Goal: Book appointment/travel/reservation

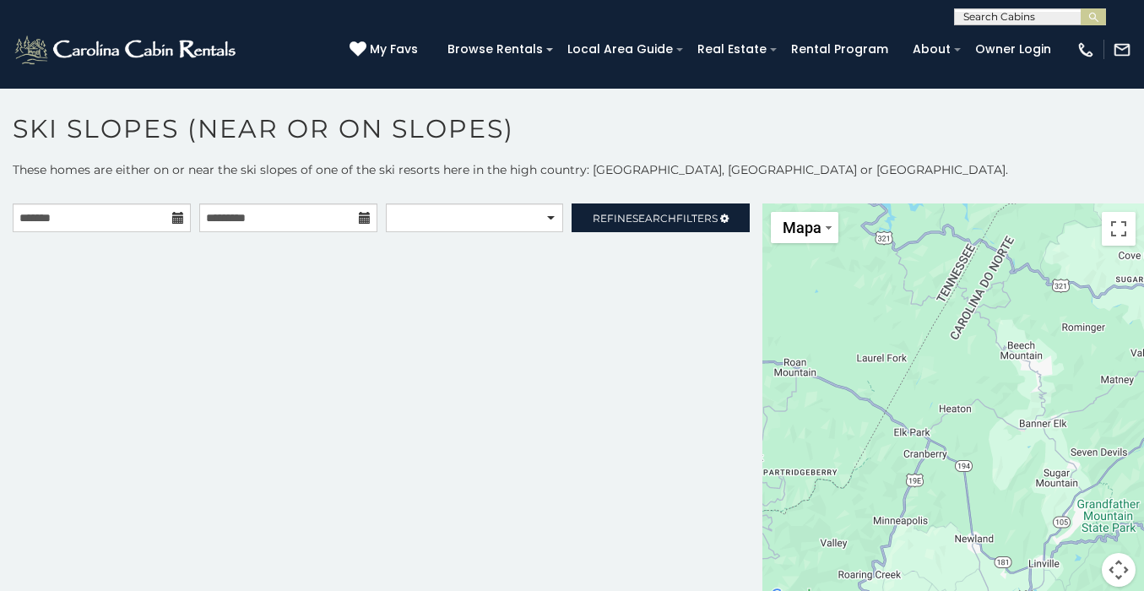
scroll to position [7, 0]
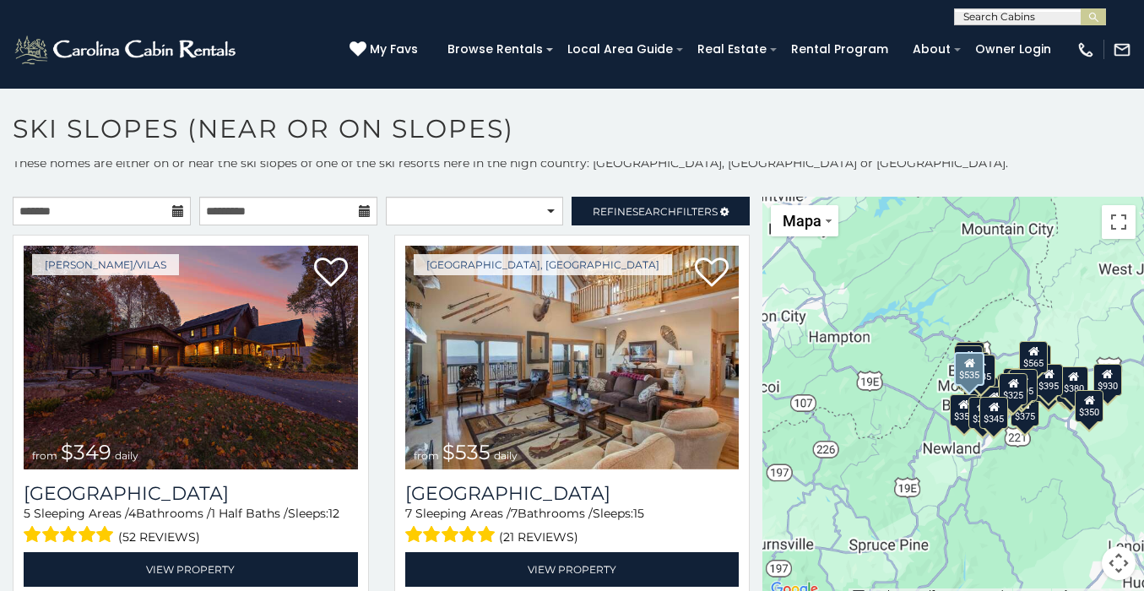
click at [635, 438] on img at bounding box center [572, 358] width 334 height 224
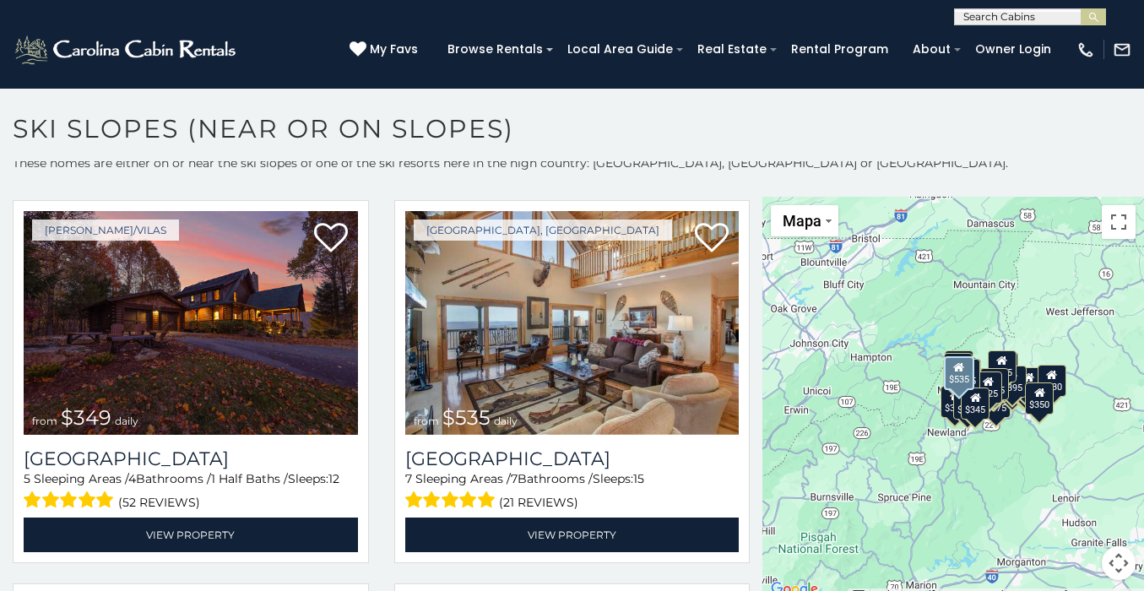
scroll to position [2, 0]
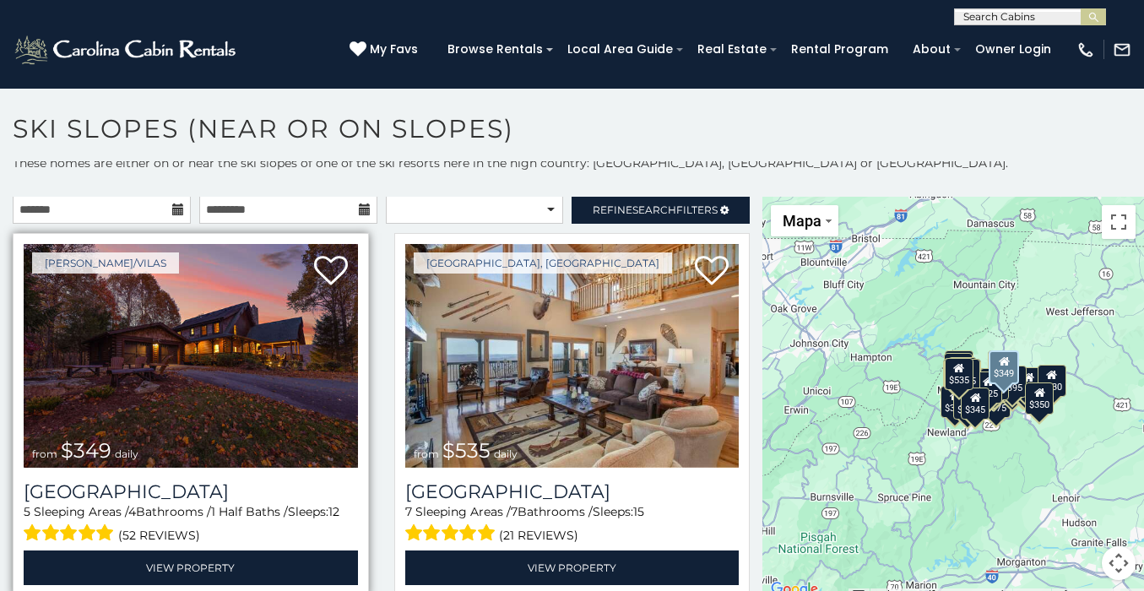
click at [273, 364] on img at bounding box center [191, 356] width 334 height 224
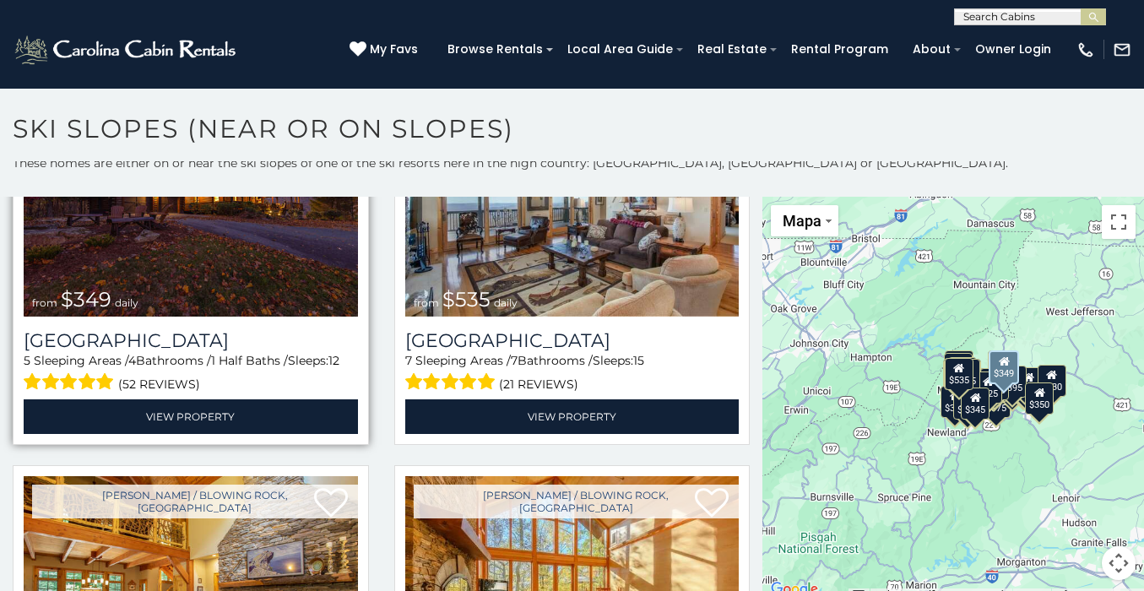
scroll to position [165, 0]
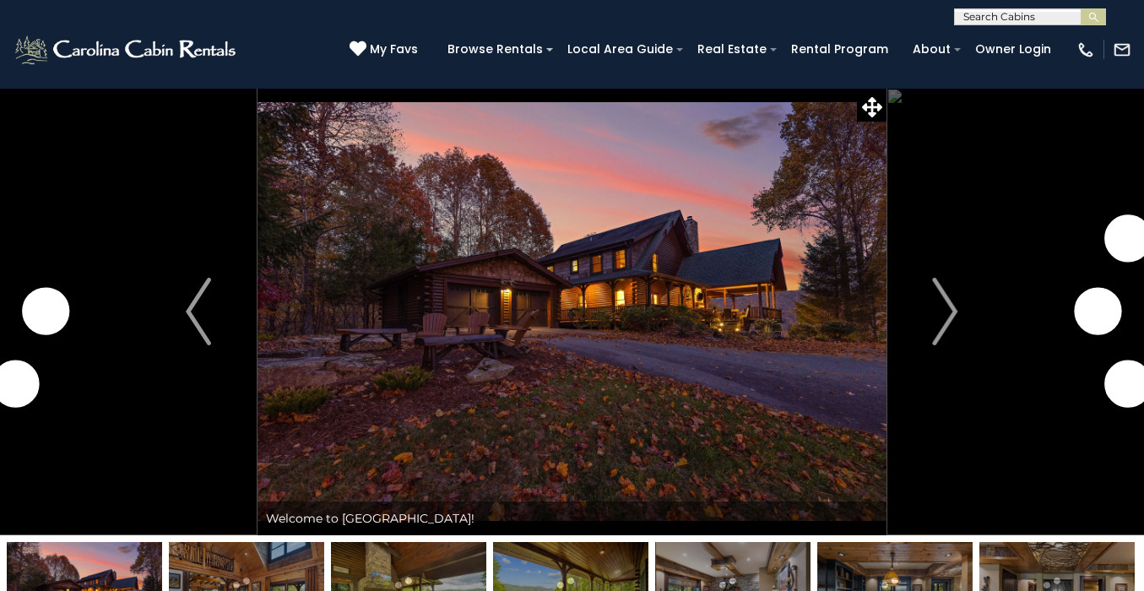
click at [955, 311] on img "Next" at bounding box center [945, 312] width 25 height 68
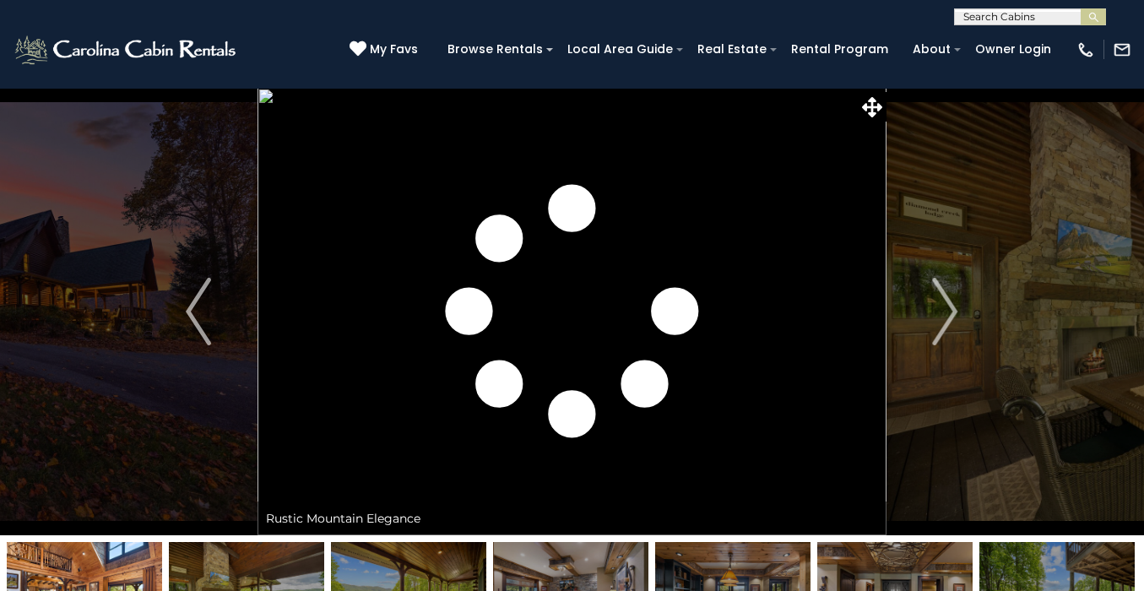
click at [955, 311] on img "Next" at bounding box center [945, 312] width 25 height 68
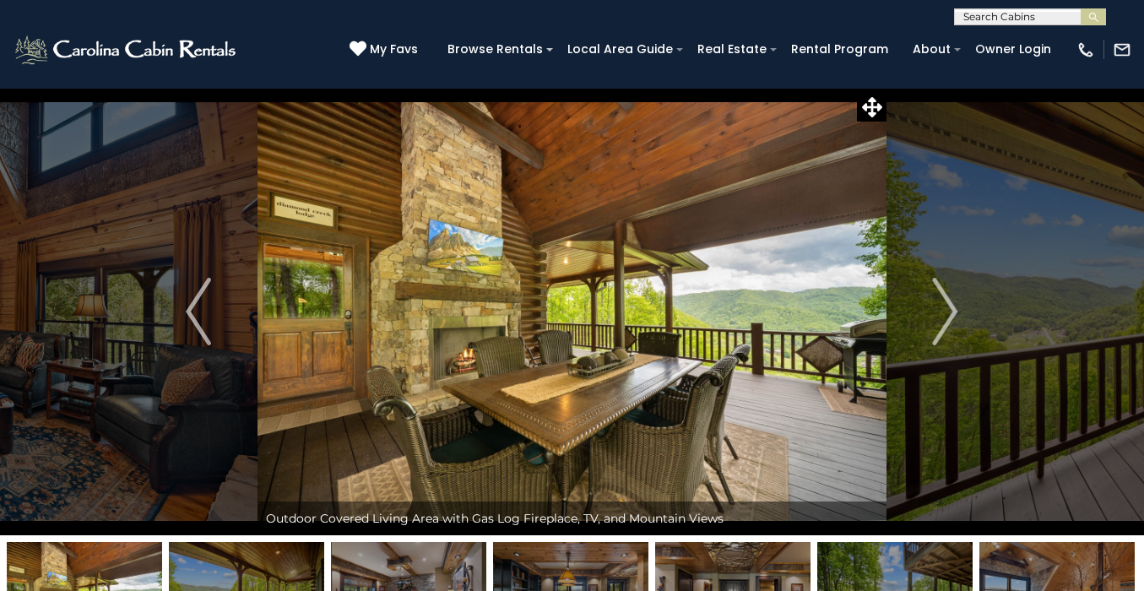
click at [955, 311] on img "Next" at bounding box center [945, 312] width 25 height 68
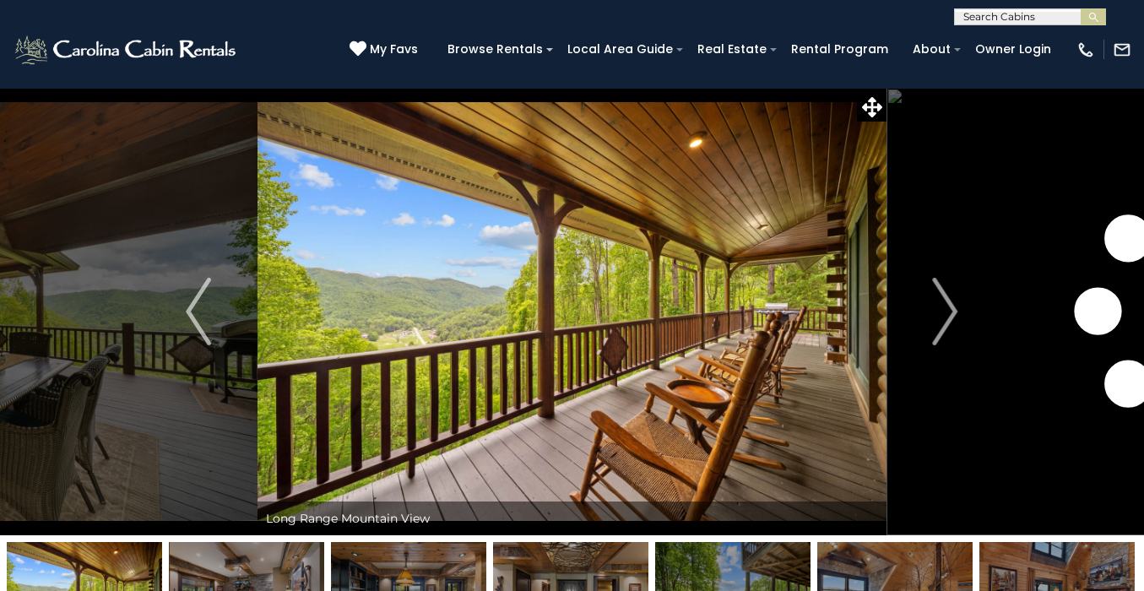
click at [955, 311] on img "Next" at bounding box center [945, 312] width 25 height 68
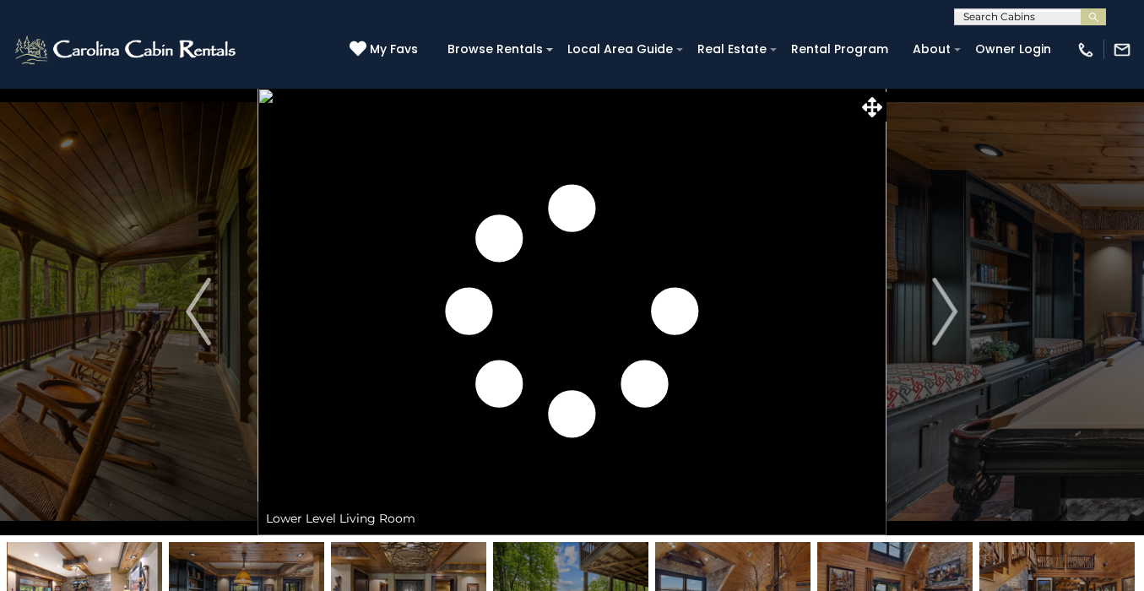
click at [955, 311] on img "Next" at bounding box center [945, 312] width 25 height 68
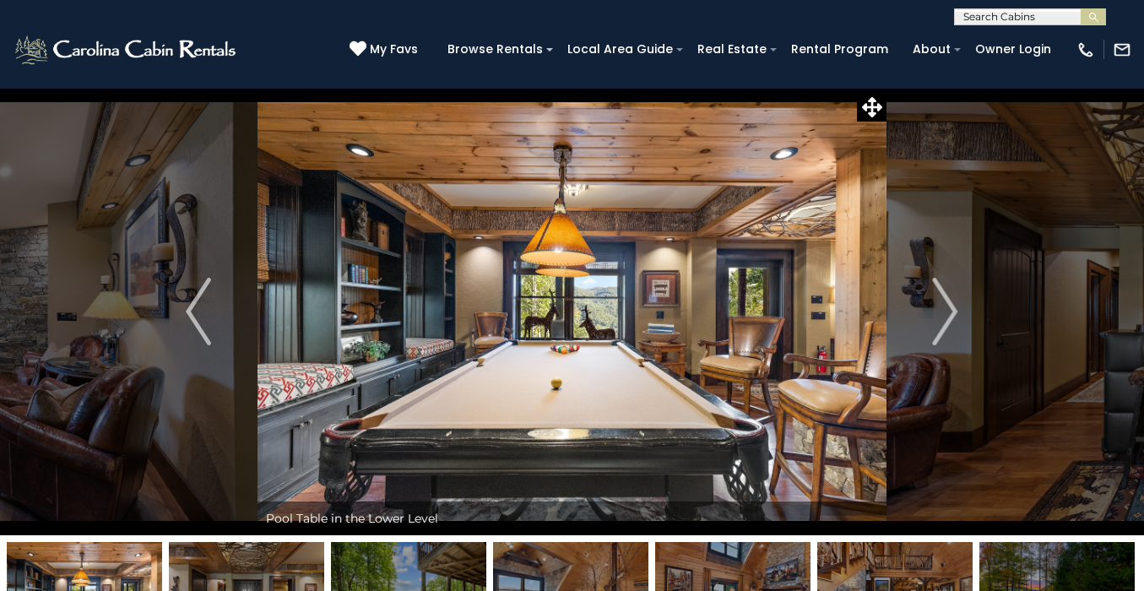
click at [955, 311] on img "Next" at bounding box center [945, 312] width 25 height 68
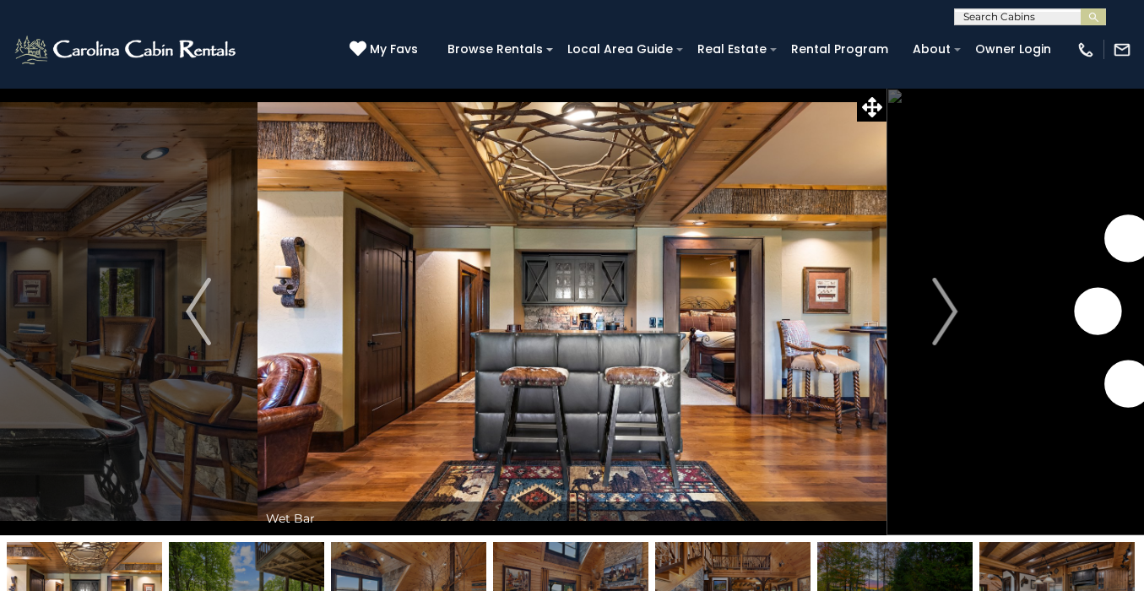
click at [955, 311] on img "Next" at bounding box center [945, 312] width 25 height 68
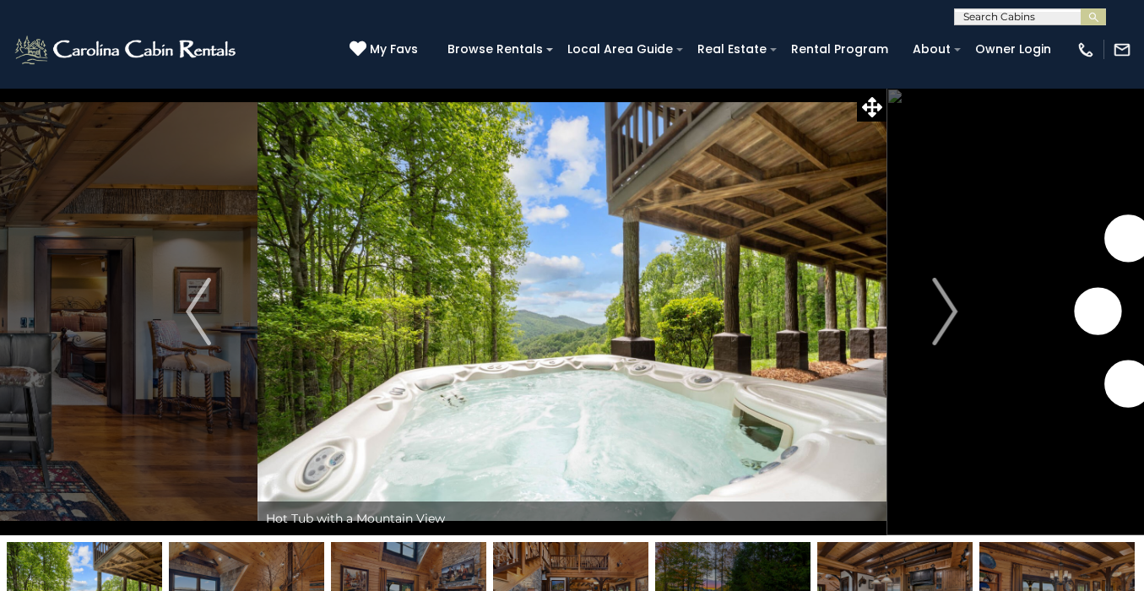
click at [955, 311] on img "Next" at bounding box center [945, 312] width 25 height 68
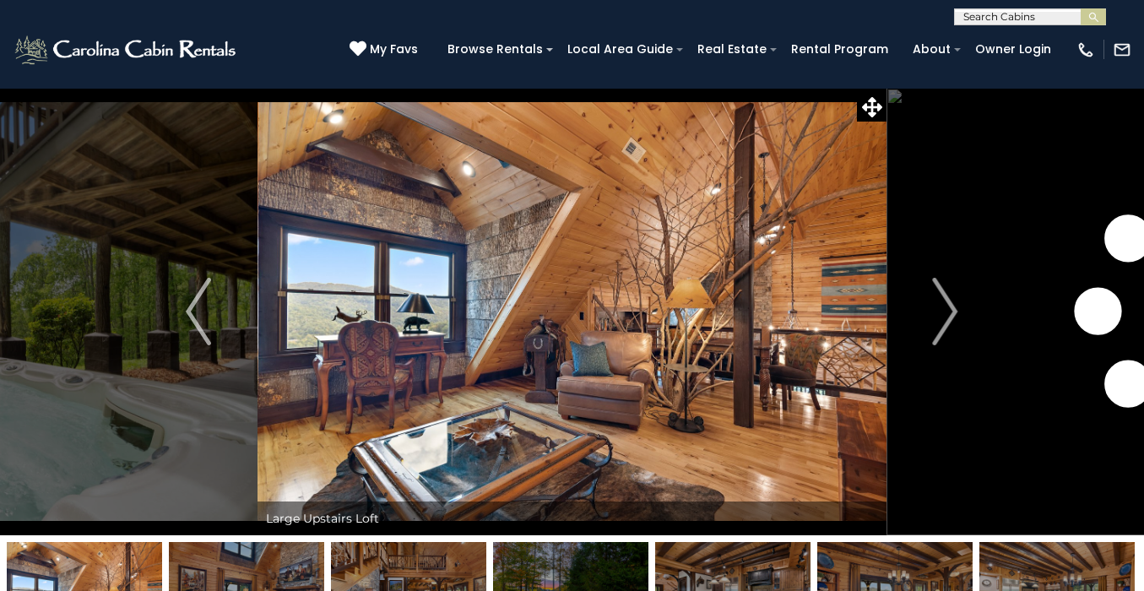
click at [955, 311] on img "Next" at bounding box center [945, 312] width 25 height 68
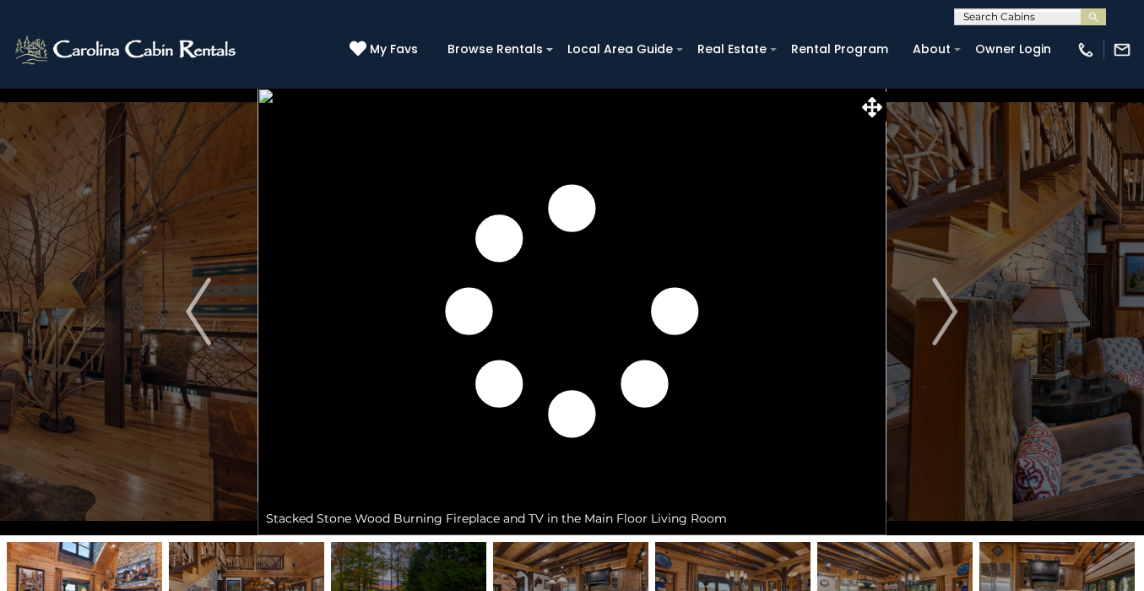
click at [955, 311] on img "Next" at bounding box center [945, 312] width 25 height 68
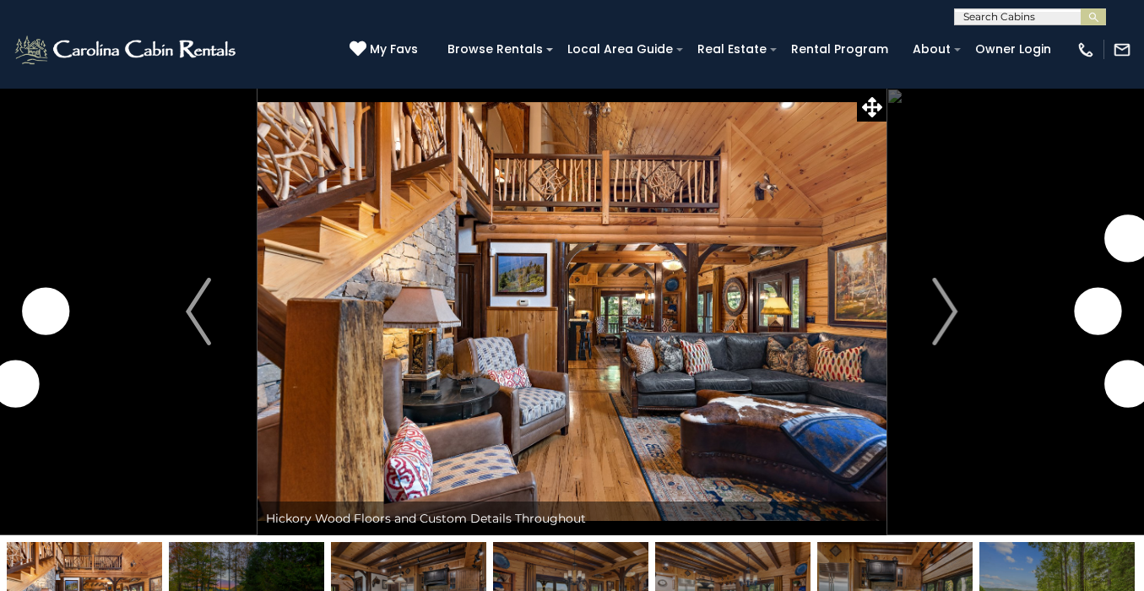
click at [955, 311] on img "Next" at bounding box center [945, 312] width 25 height 68
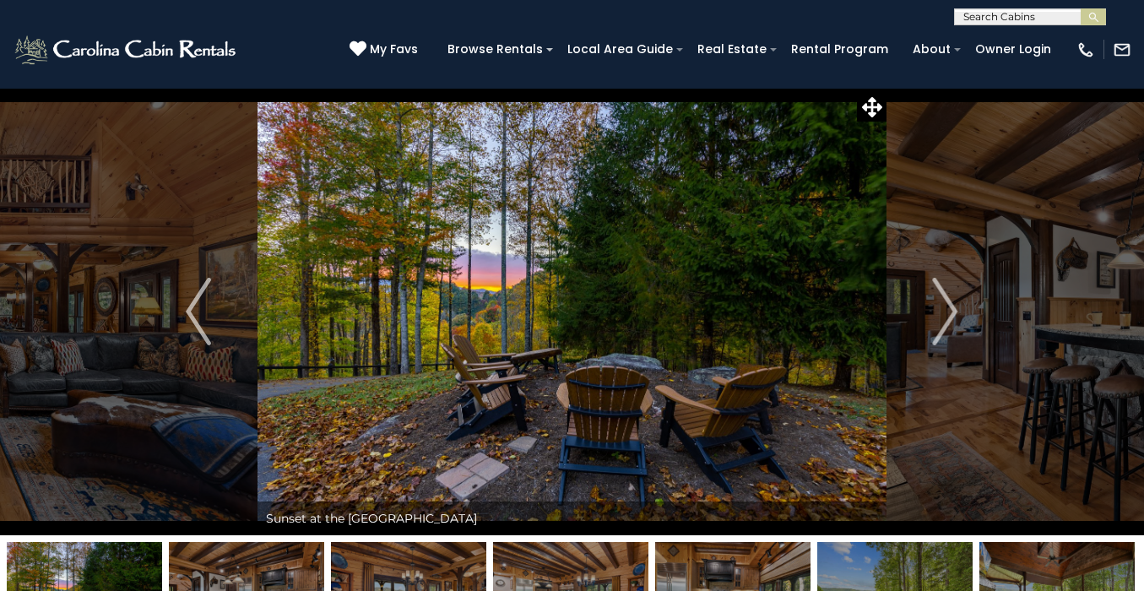
click at [955, 311] on img "Next" at bounding box center [945, 312] width 25 height 68
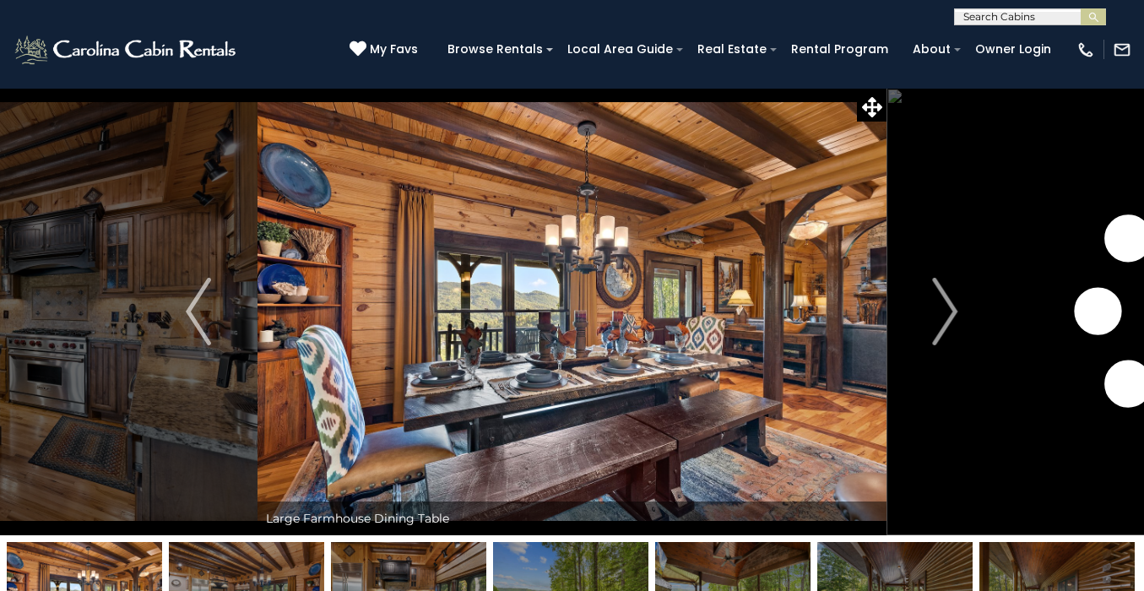
click at [955, 311] on img "Next" at bounding box center [945, 312] width 25 height 68
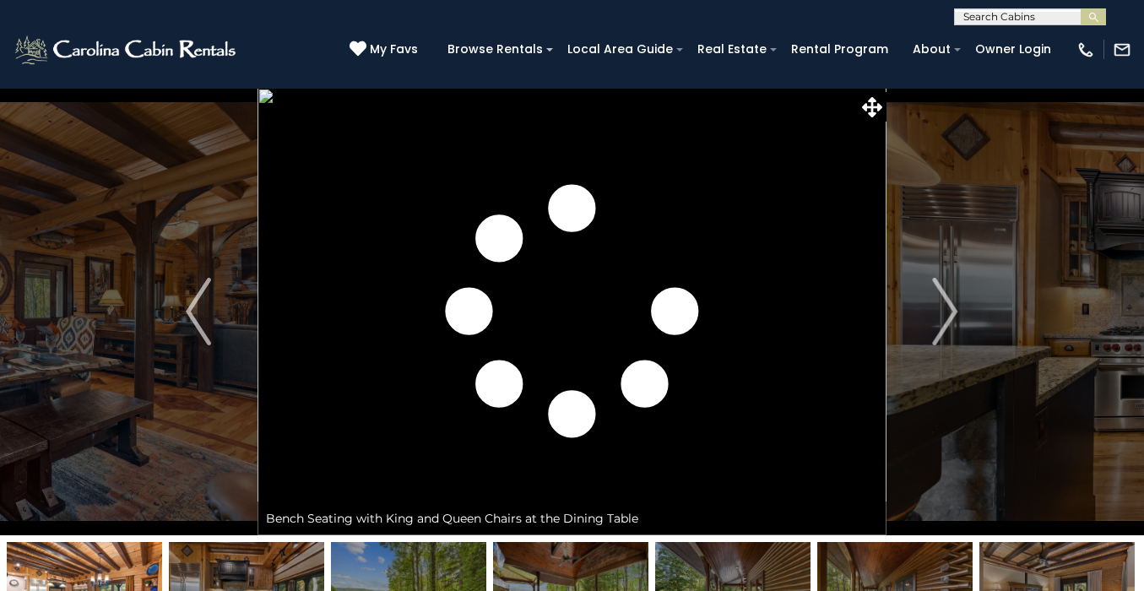
click at [955, 311] on img "Next" at bounding box center [945, 312] width 25 height 68
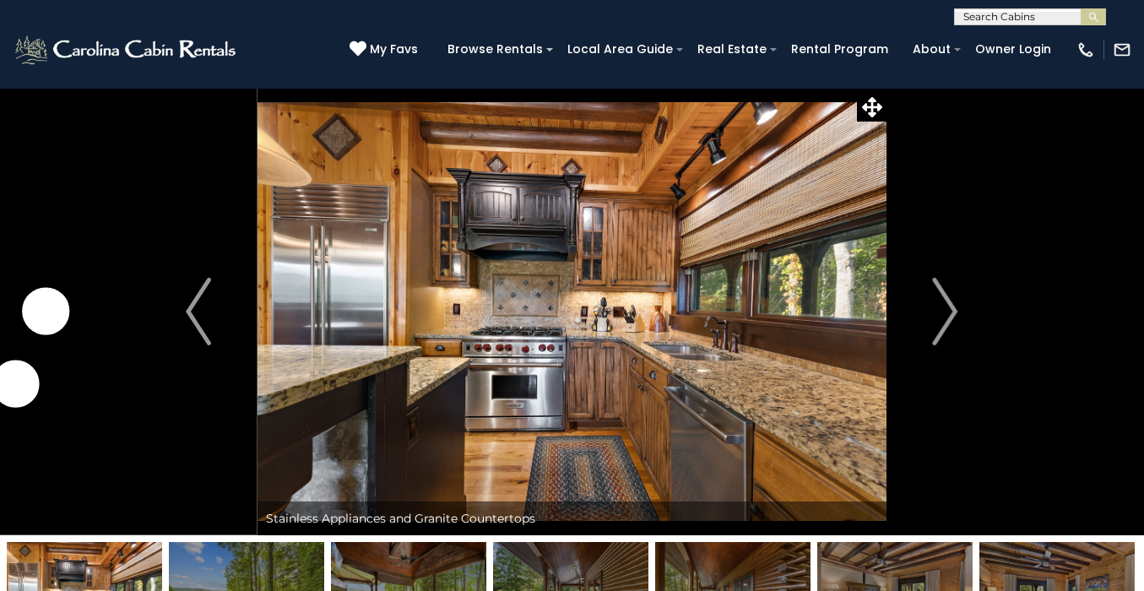
click at [955, 311] on img "Next" at bounding box center [945, 312] width 25 height 68
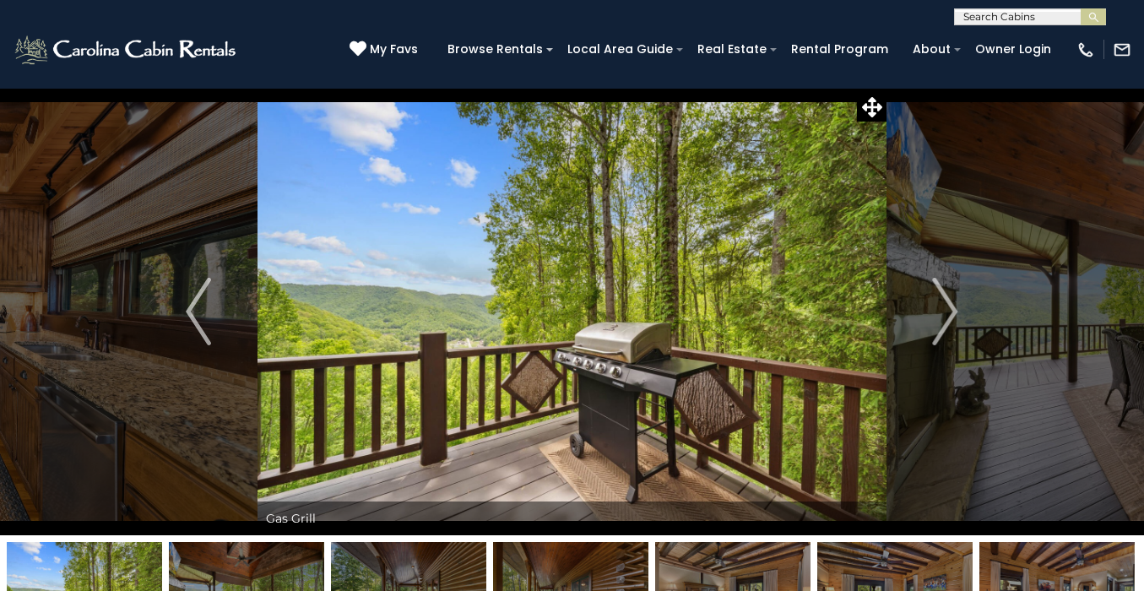
click at [955, 311] on img "Next" at bounding box center [945, 312] width 25 height 68
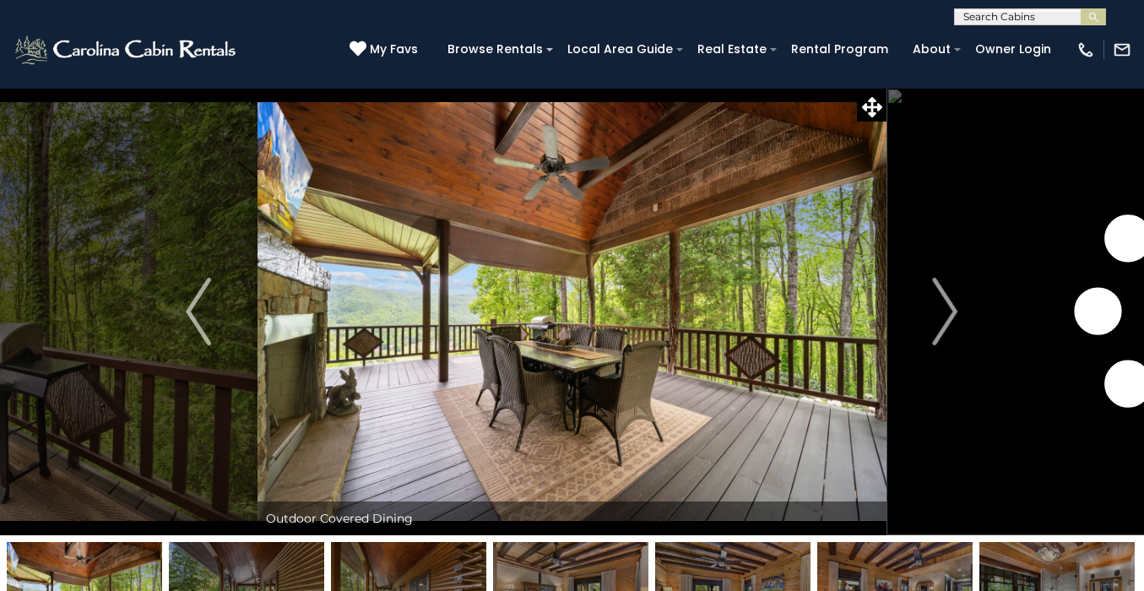
click at [955, 311] on img "Next" at bounding box center [945, 312] width 25 height 68
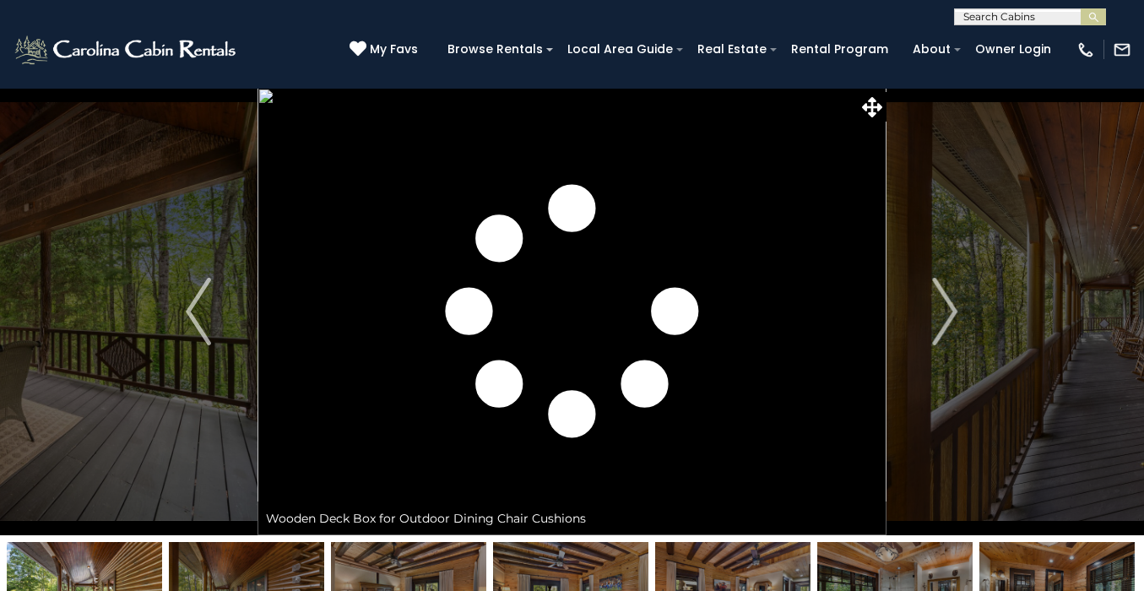
click at [955, 311] on img "Next" at bounding box center [945, 312] width 25 height 68
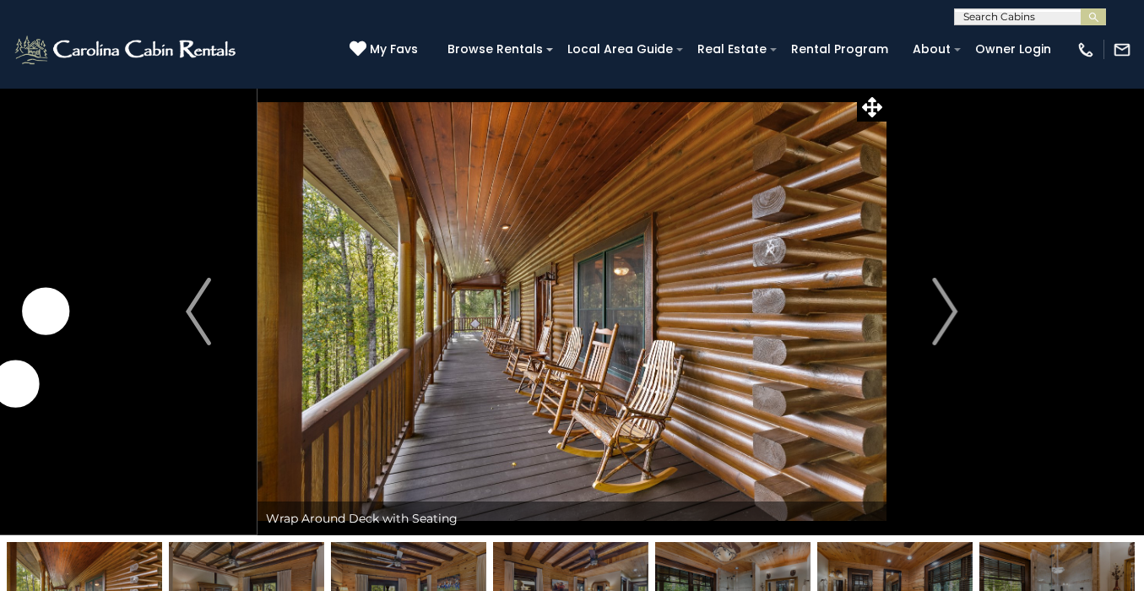
click at [955, 311] on img "Next" at bounding box center [945, 312] width 25 height 68
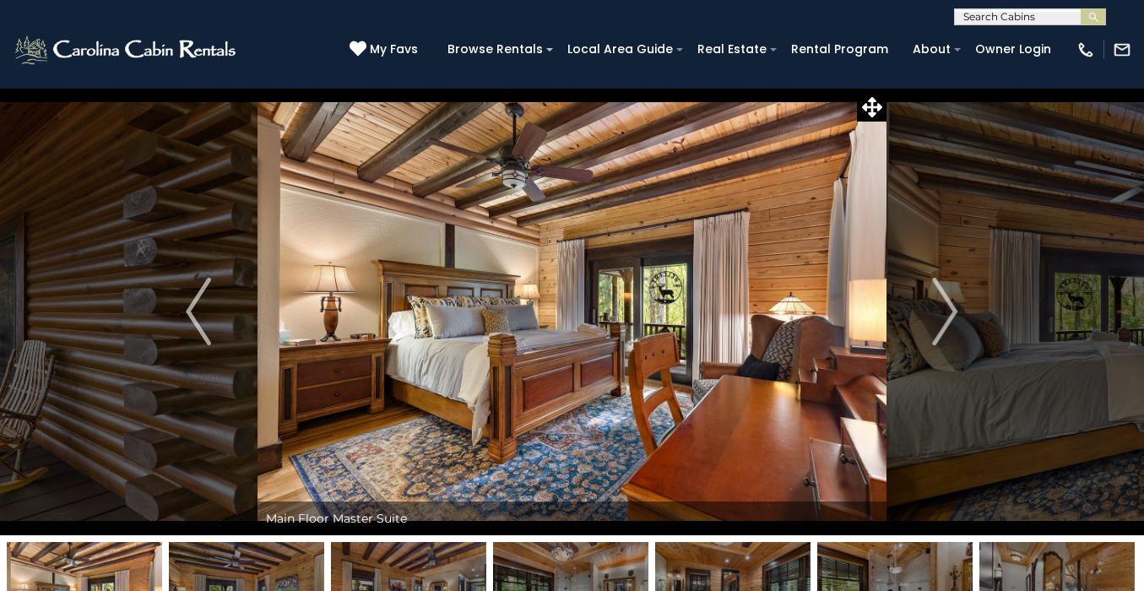
click at [955, 311] on img "Next" at bounding box center [945, 312] width 25 height 68
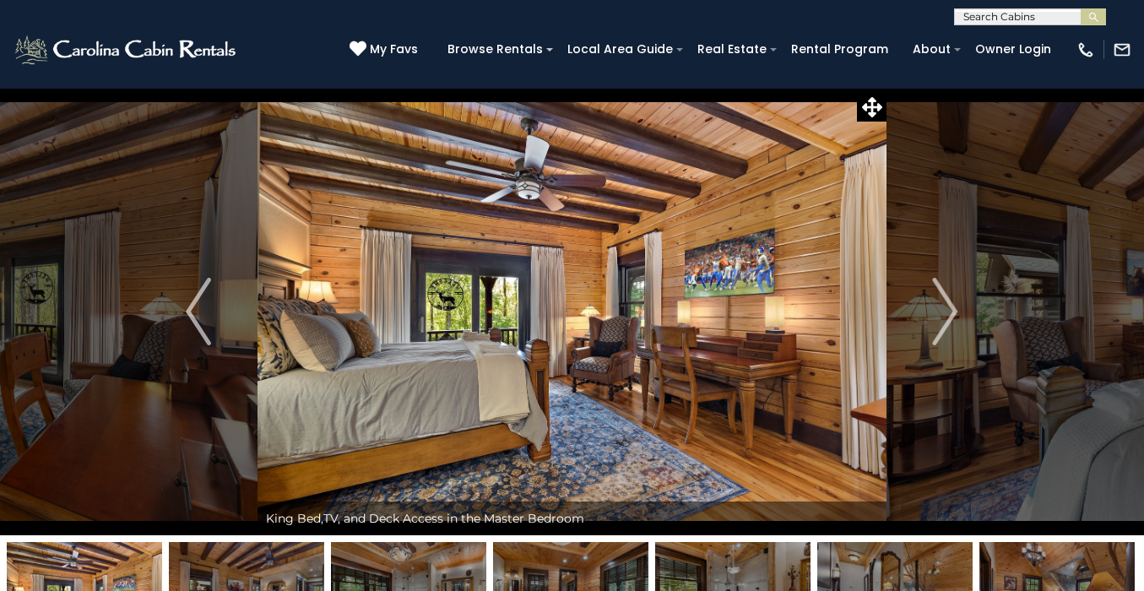
click at [955, 311] on img "Next" at bounding box center [945, 312] width 25 height 68
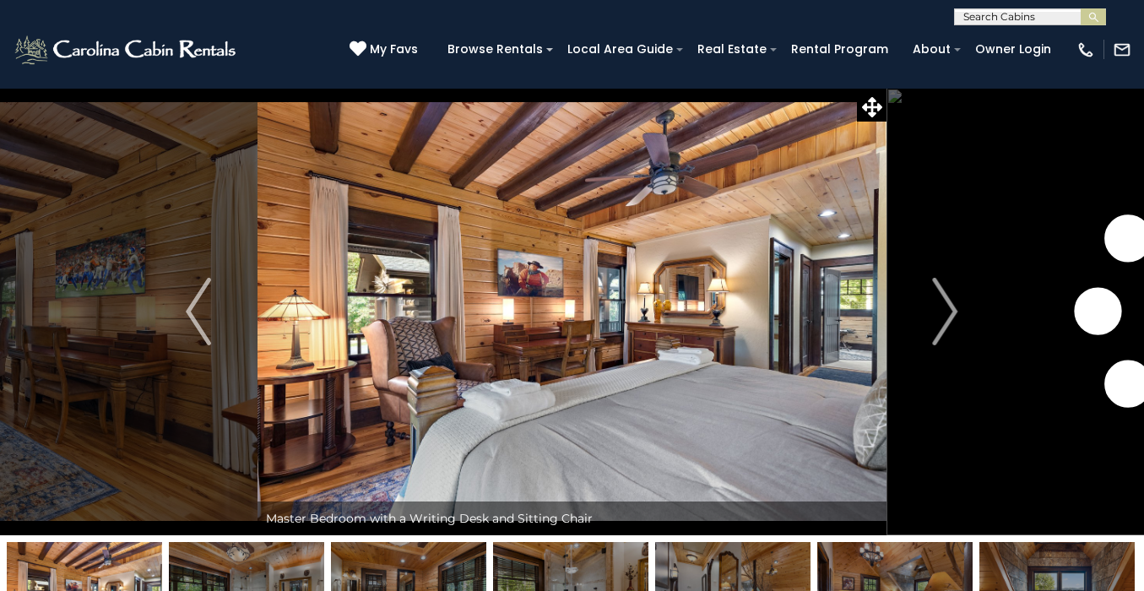
click at [955, 311] on img "Next" at bounding box center [945, 312] width 25 height 68
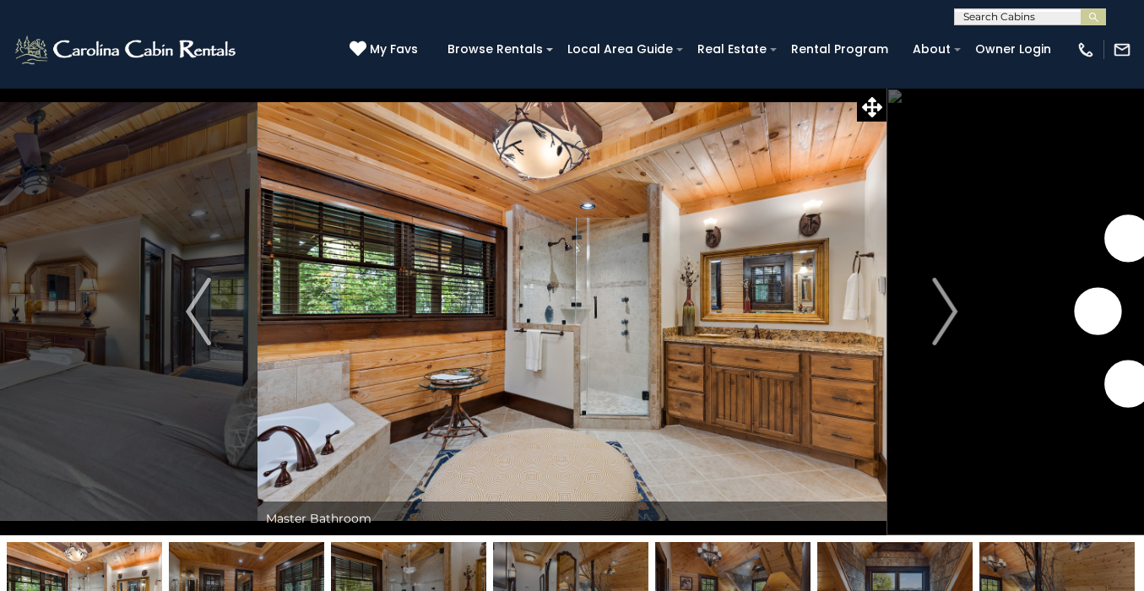
click at [955, 311] on img "Next" at bounding box center [945, 312] width 25 height 68
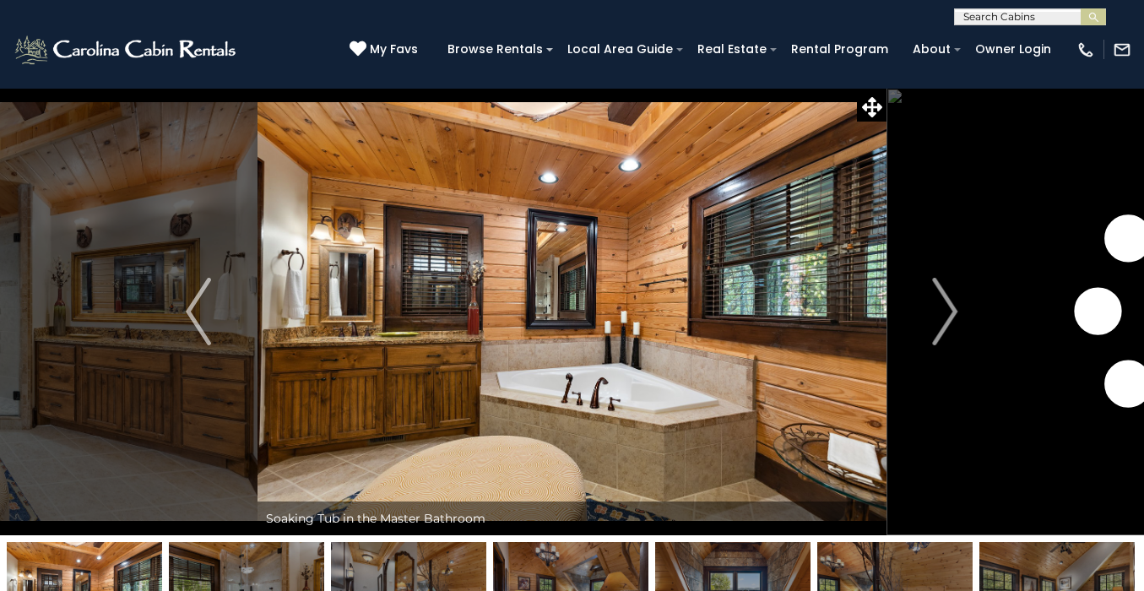
click at [955, 311] on img "Next" at bounding box center [945, 312] width 25 height 68
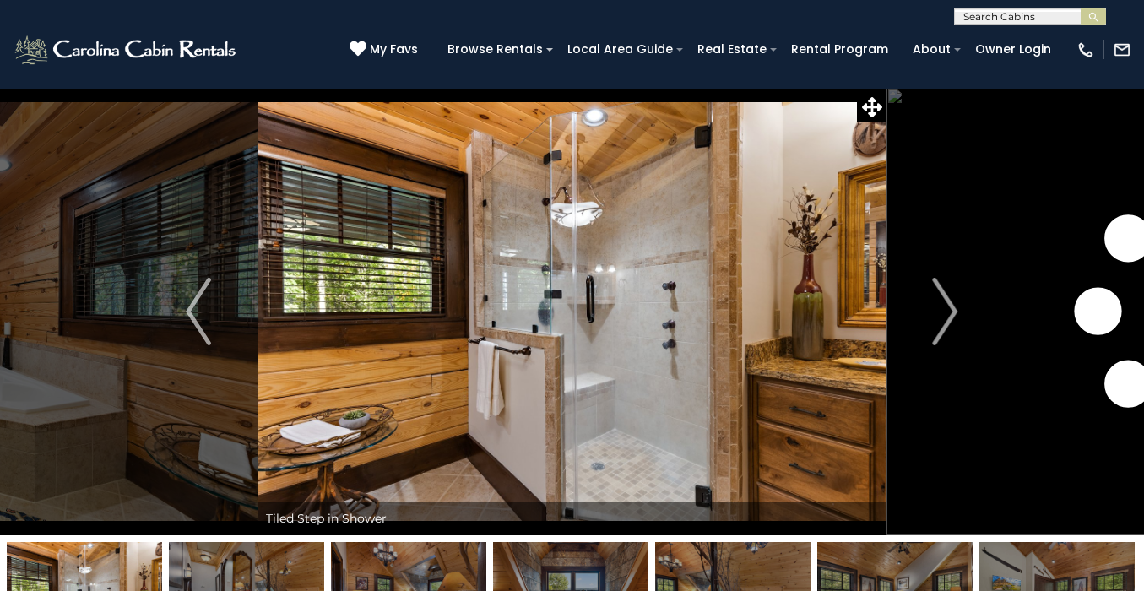
click at [955, 311] on img "Next" at bounding box center [945, 312] width 25 height 68
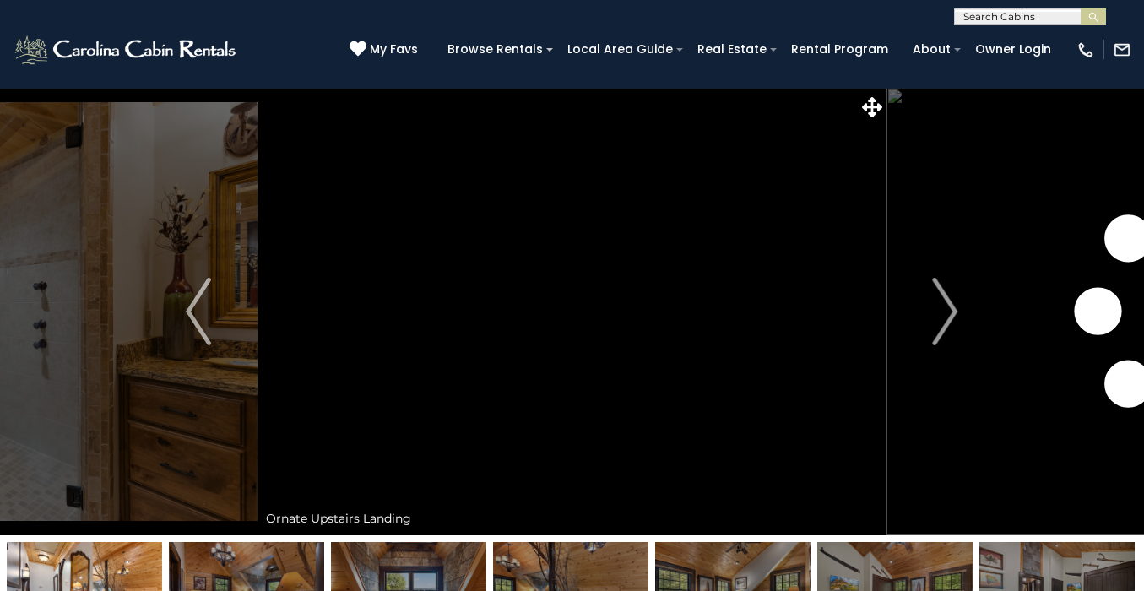
click at [955, 311] on img "Next" at bounding box center [945, 312] width 25 height 68
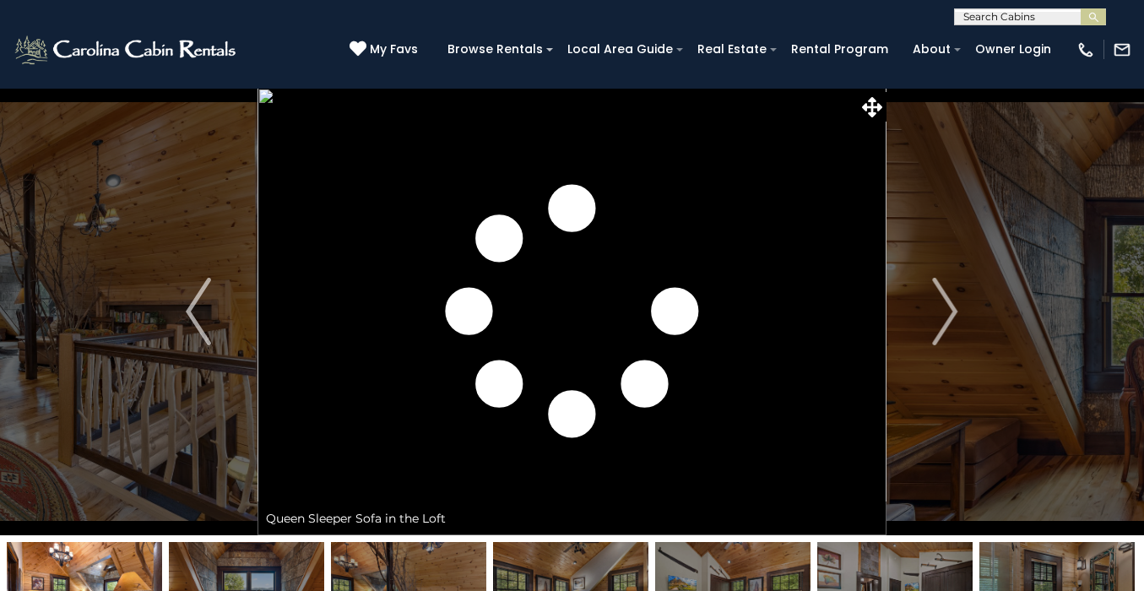
click at [955, 311] on img "Next" at bounding box center [945, 312] width 25 height 68
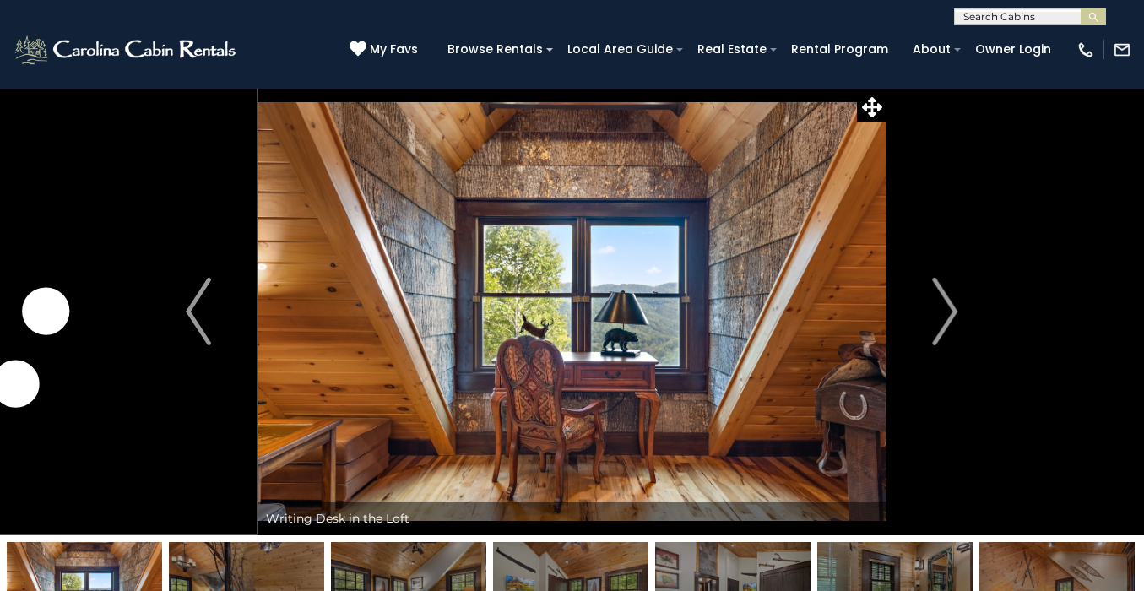
click at [955, 311] on img "Next" at bounding box center [945, 312] width 25 height 68
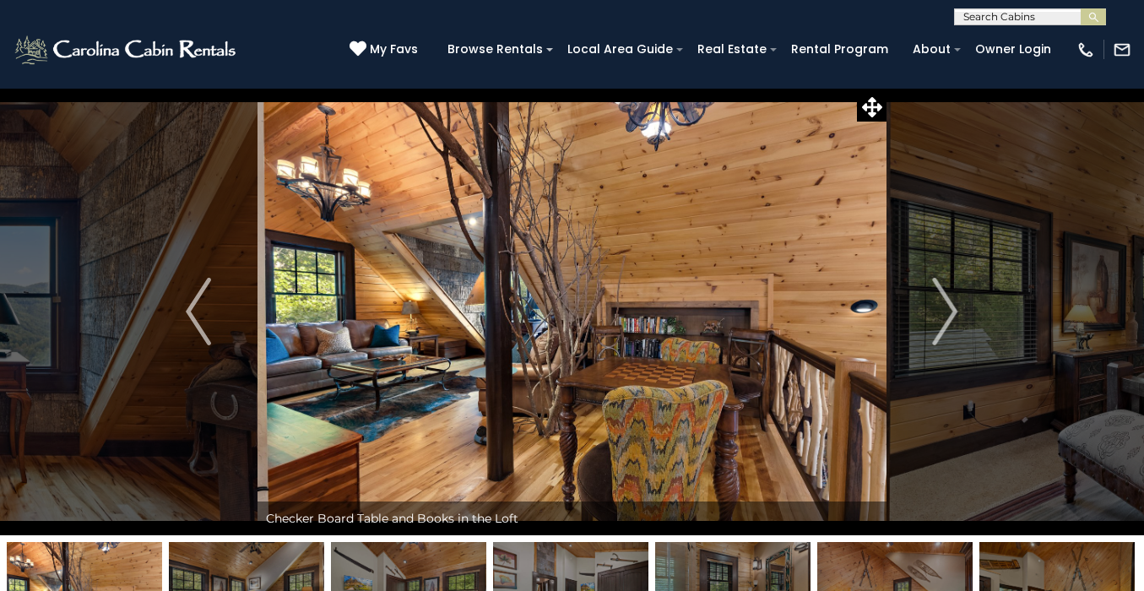
click at [955, 311] on img "Next" at bounding box center [945, 312] width 25 height 68
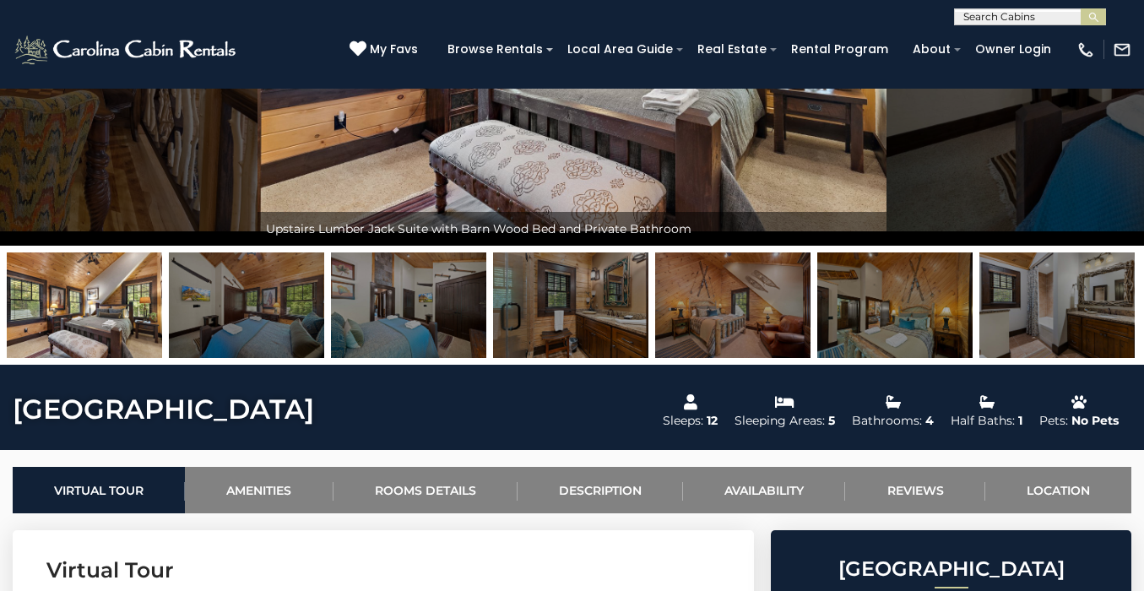
scroll to position [289, 0]
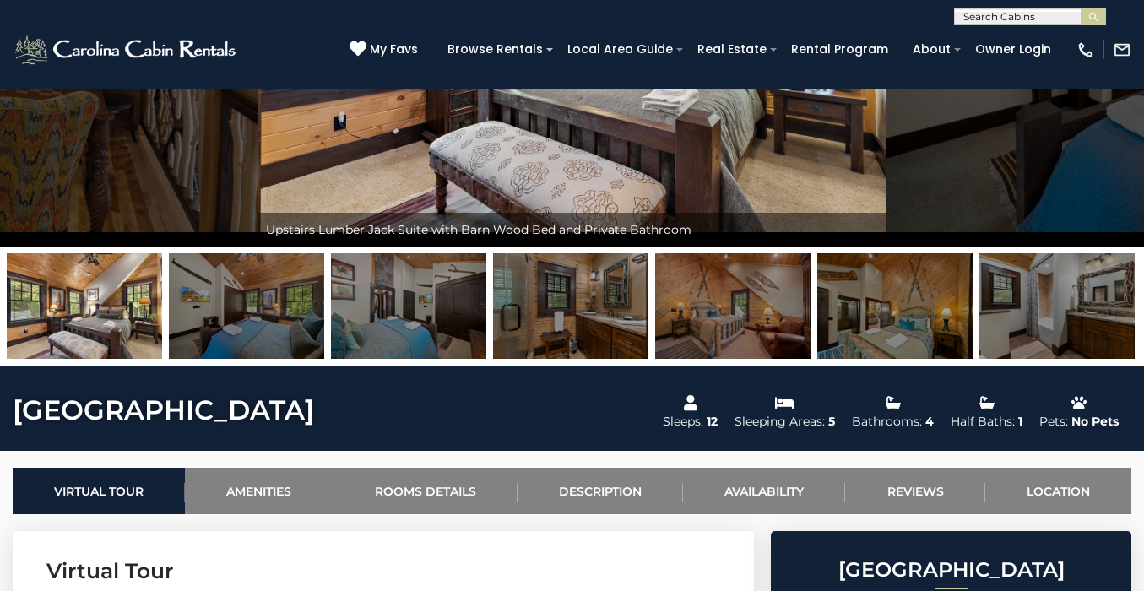
click at [89, 328] on img at bounding box center [84, 305] width 155 height 105
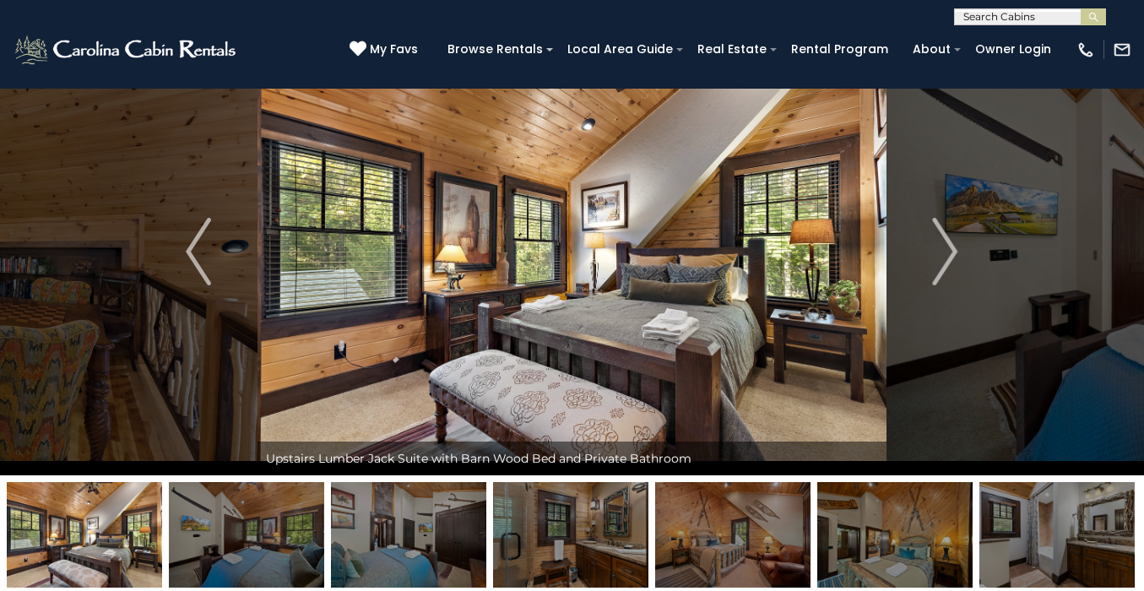
scroll to position [10, 0]
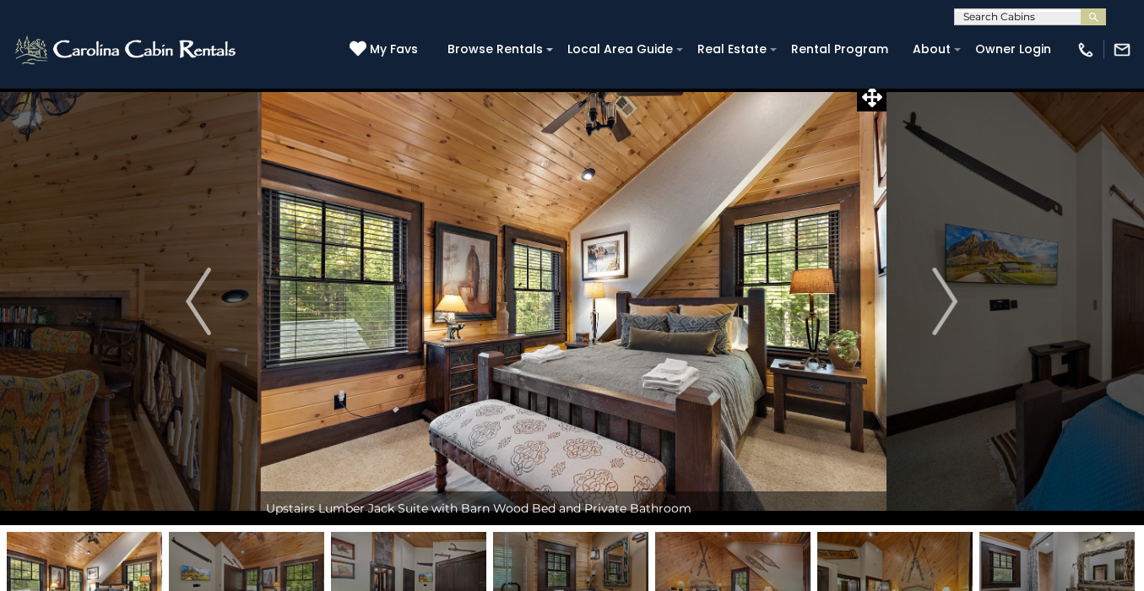
click at [619, 348] on img at bounding box center [571, 301] width 629 height 447
click at [868, 99] on icon at bounding box center [872, 97] width 20 height 20
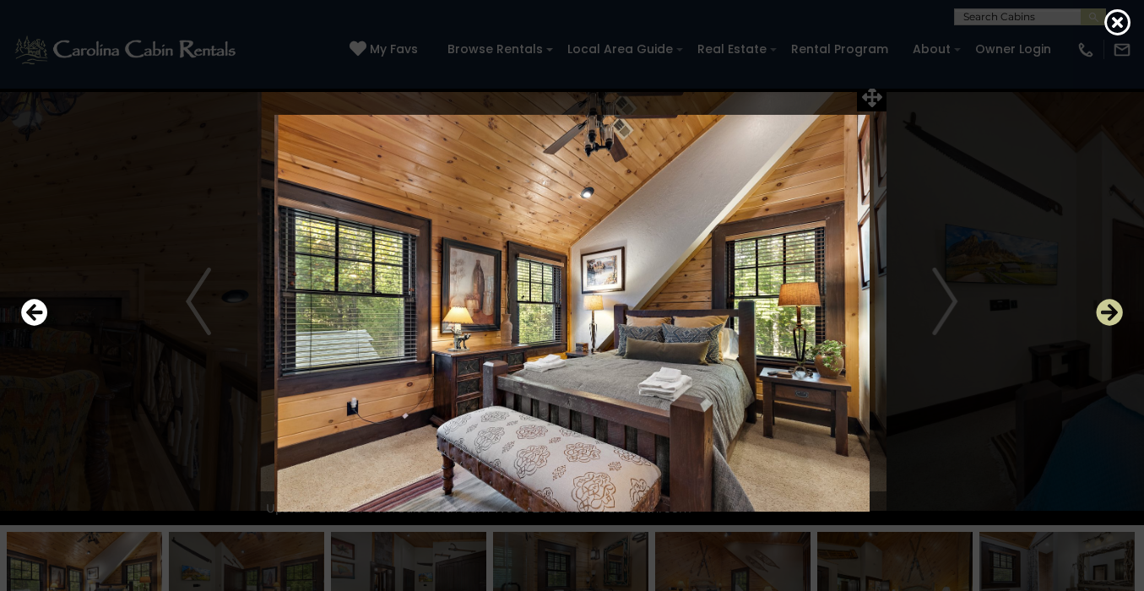
click at [1111, 304] on icon "Next" at bounding box center [1108, 312] width 27 height 27
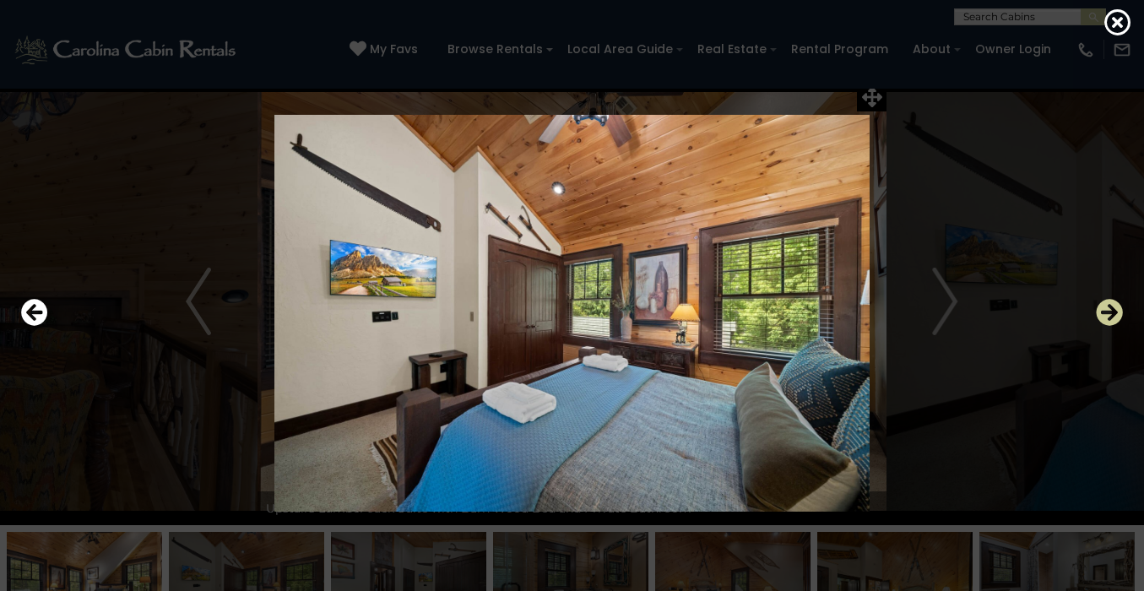
click at [1111, 304] on icon "Next" at bounding box center [1108, 312] width 27 height 27
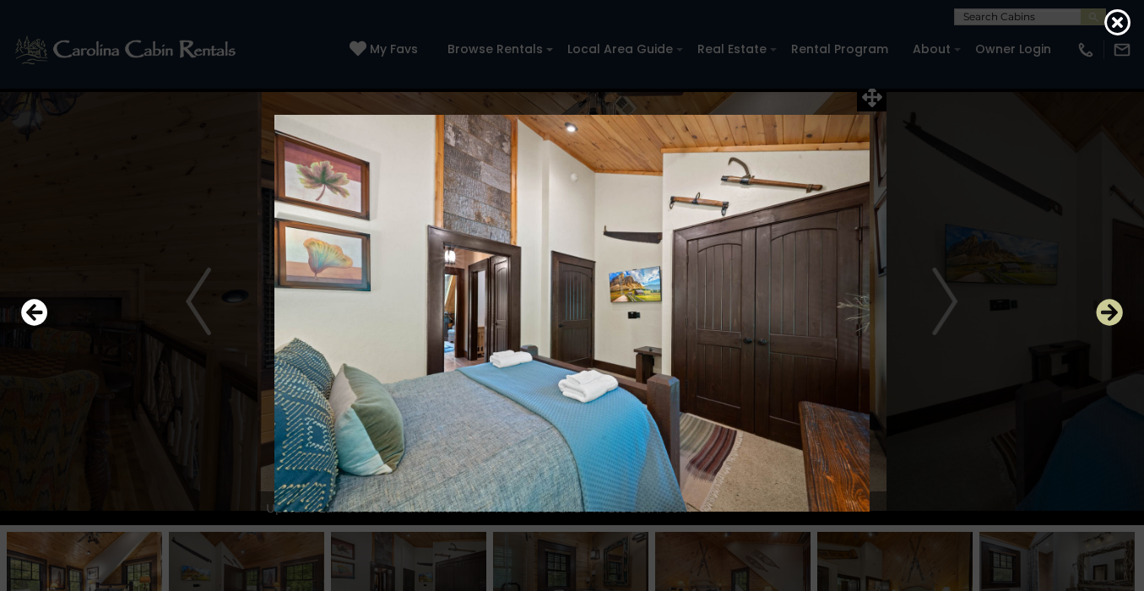
click at [1111, 304] on icon "Next" at bounding box center [1108, 312] width 27 height 27
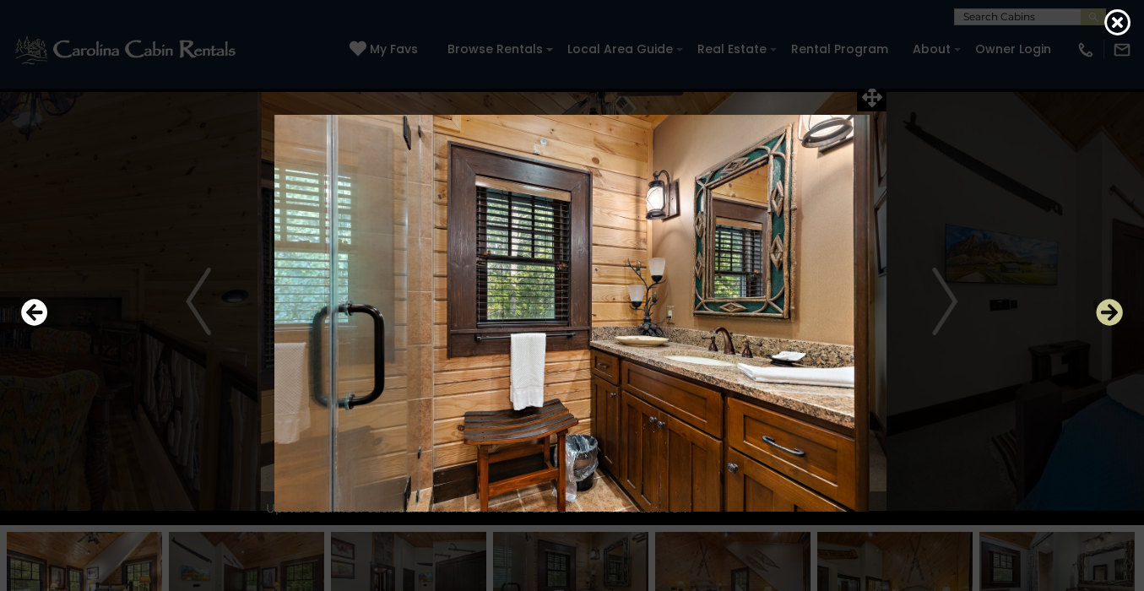
click at [1111, 304] on icon "Next" at bounding box center [1108, 312] width 27 height 27
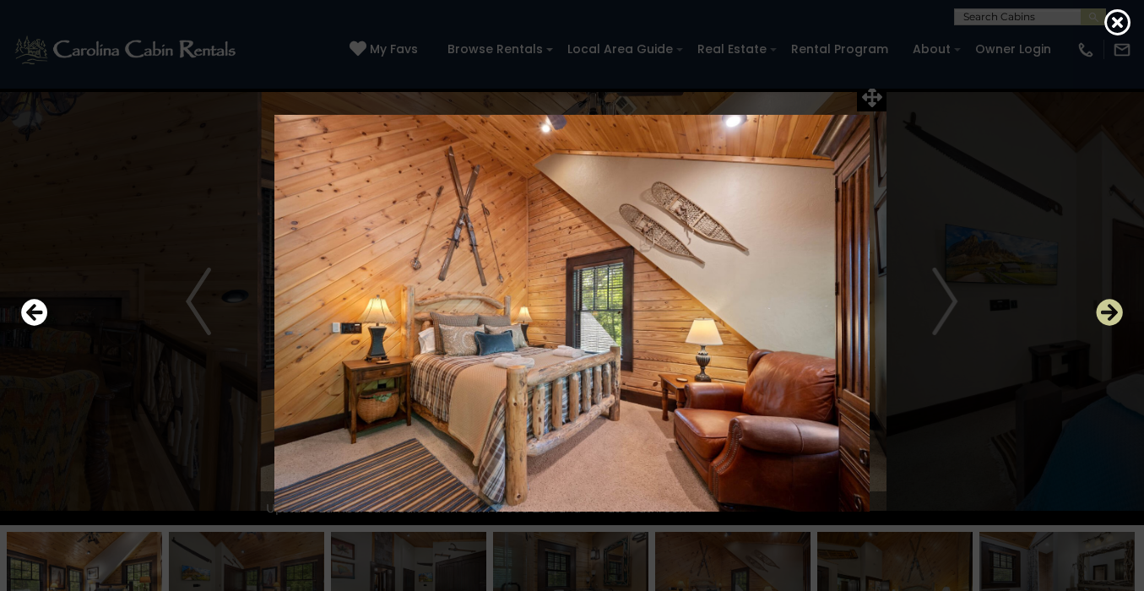
click at [1111, 304] on icon "Next" at bounding box center [1108, 312] width 27 height 27
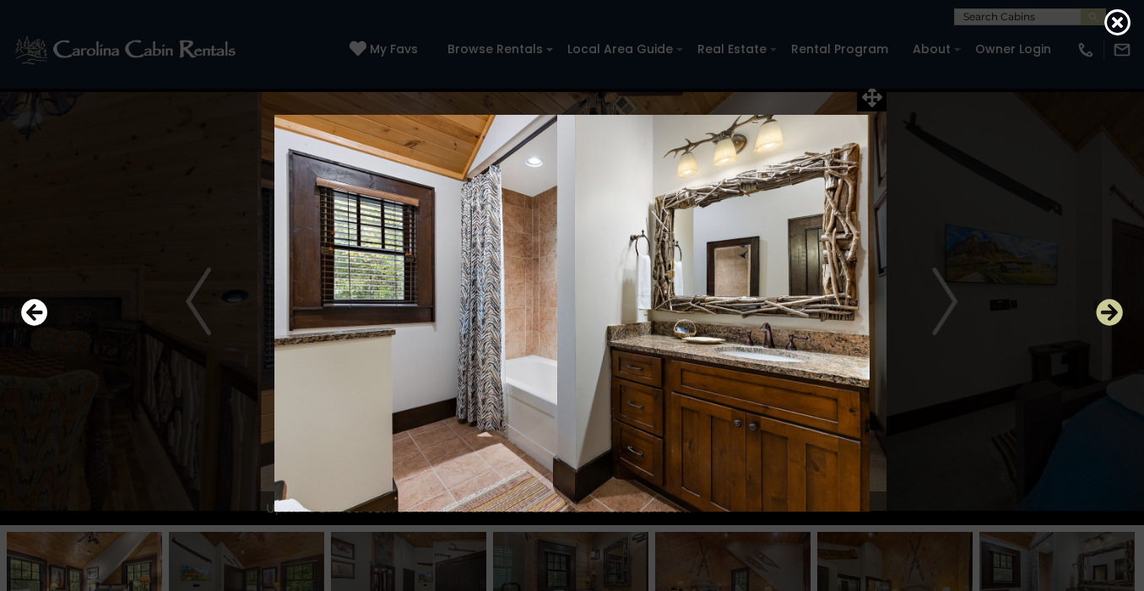
click at [1111, 304] on icon "Next" at bounding box center [1108, 312] width 27 height 27
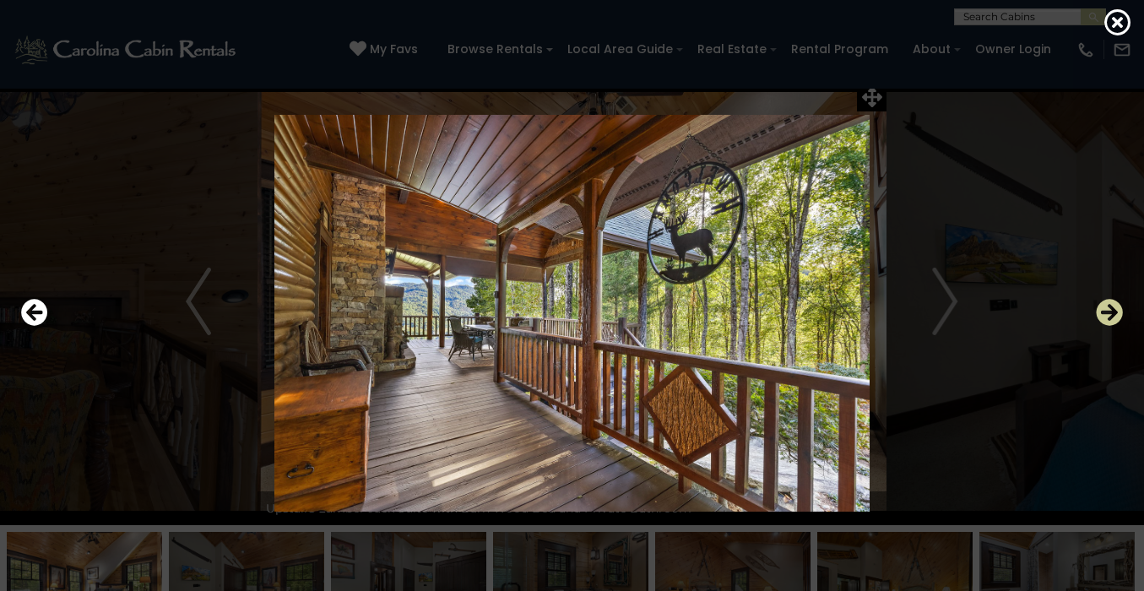
click at [1111, 304] on icon "Next" at bounding box center [1108, 312] width 27 height 27
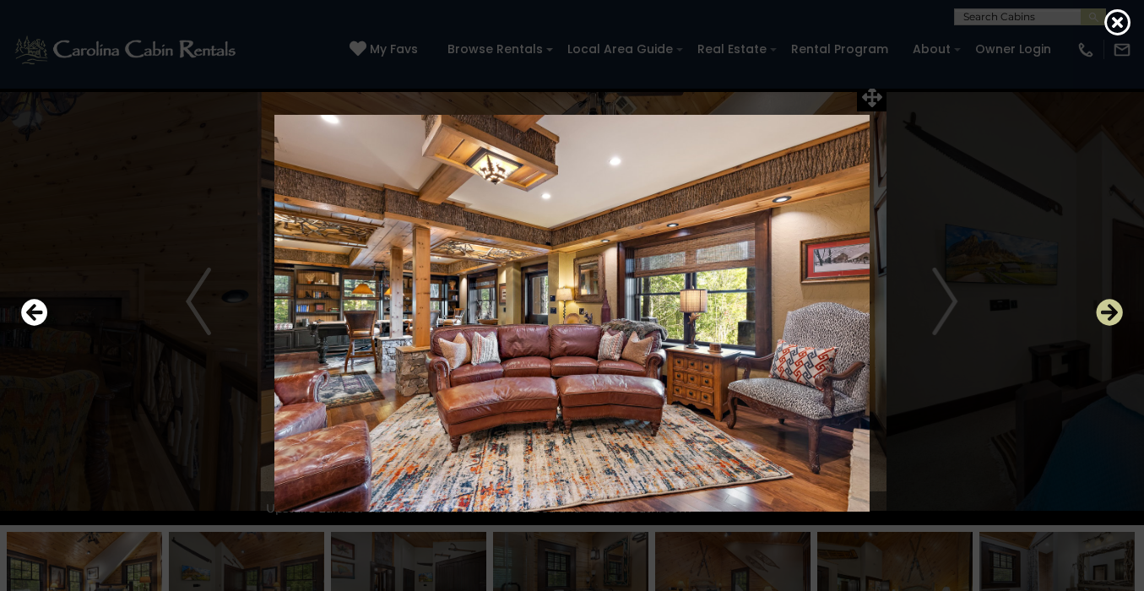
click at [1111, 304] on icon "Next" at bounding box center [1108, 312] width 27 height 27
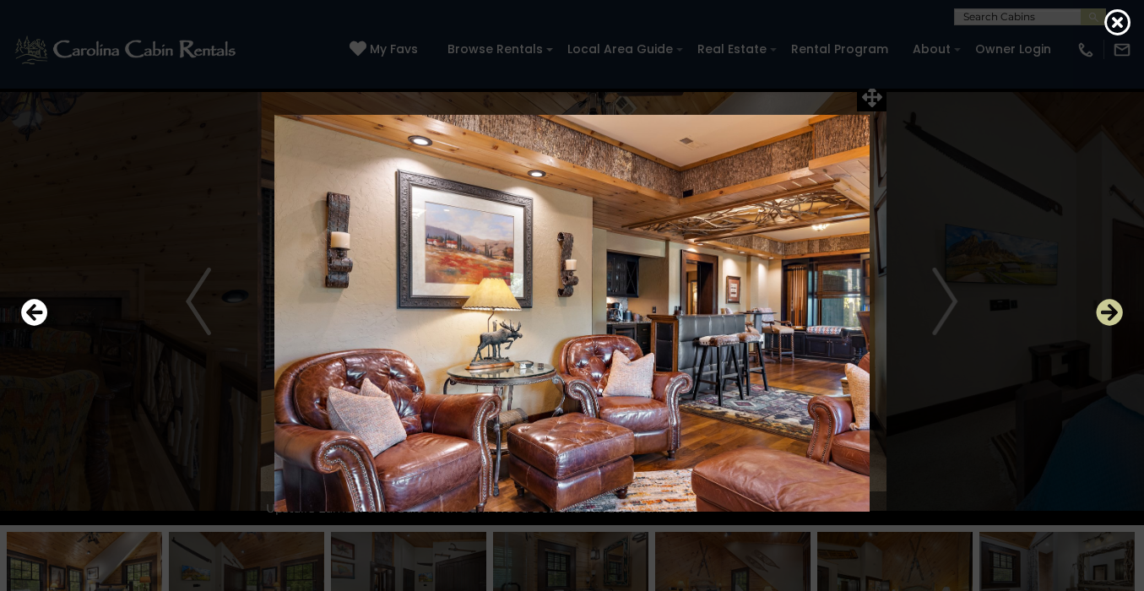
click at [1111, 304] on icon "Next" at bounding box center [1108, 312] width 27 height 27
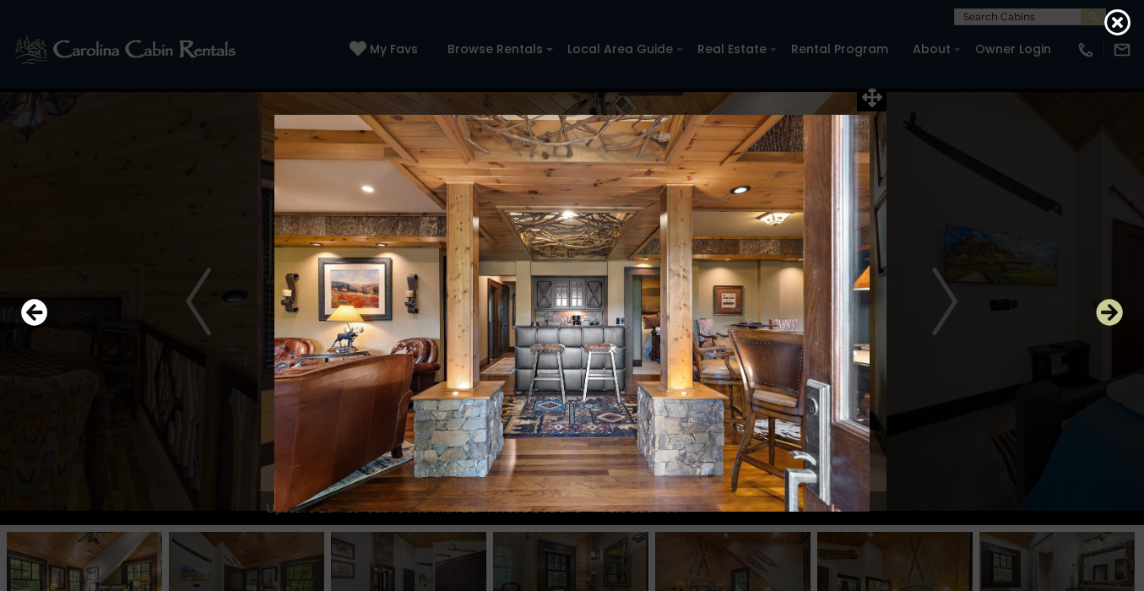
click at [1111, 304] on icon "Next" at bounding box center [1108, 312] width 27 height 27
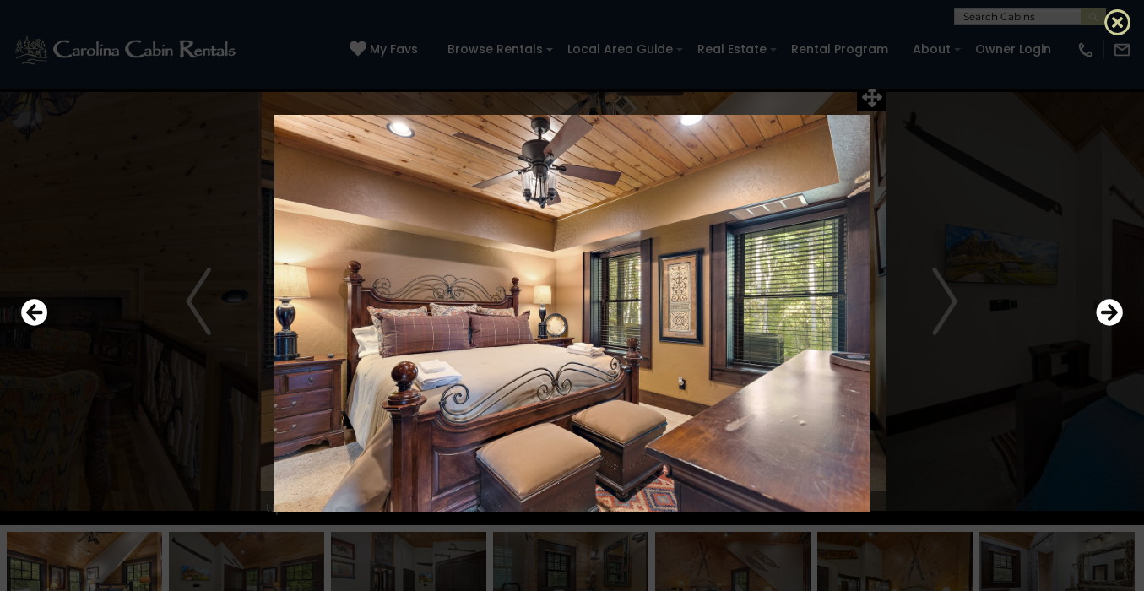
click at [1120, 33] on icon at bounding box center [1117, 21] width 27 height 27
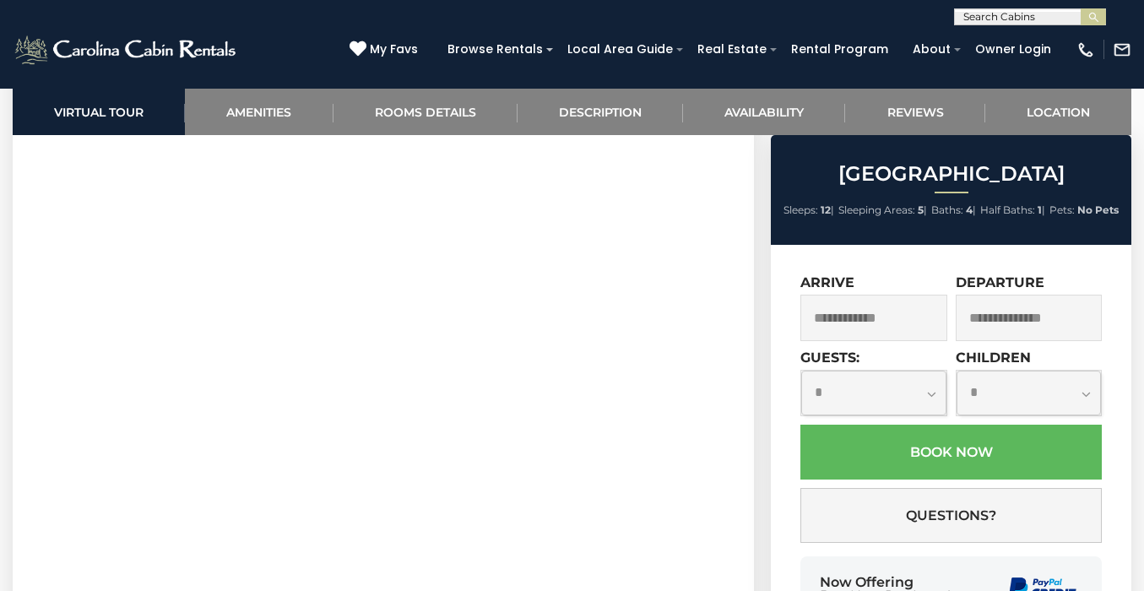
scroll to position [972, 0]
click at [942, 383] on select "**********" at bounding box center [873, 392] width 144 height 45
select select "*"
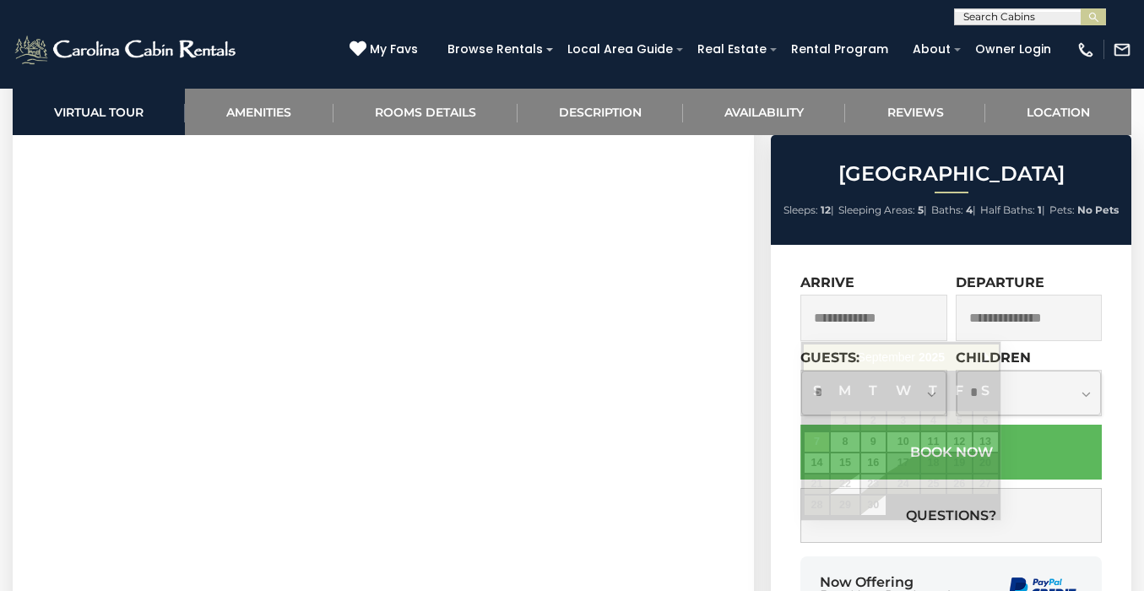
click at [880, 327] on input "text" at bounding box center [873, 318] width 146 height 46
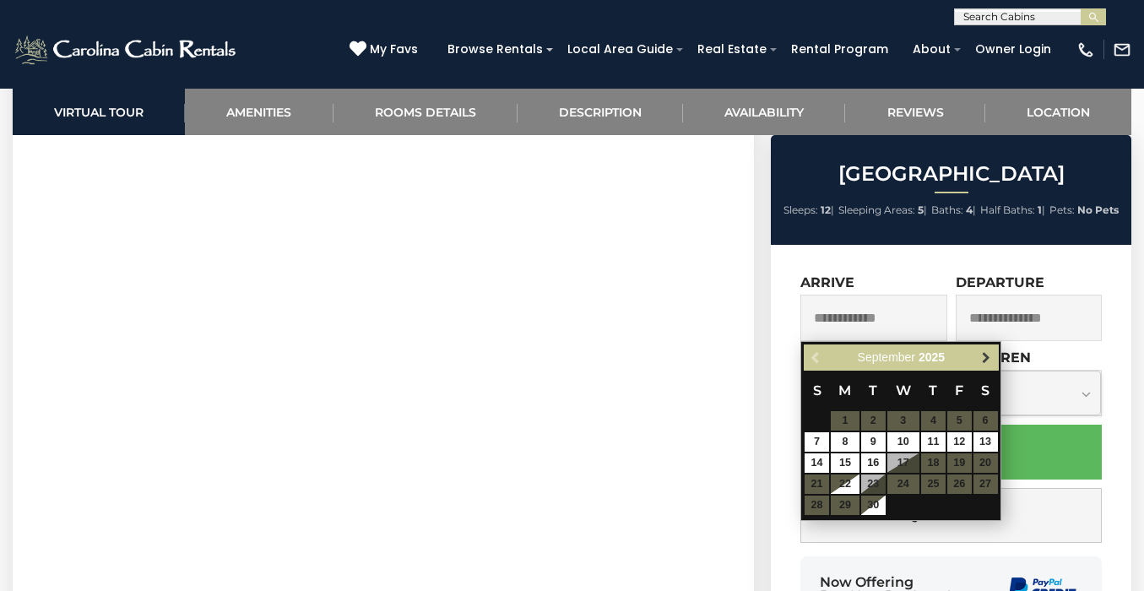
click at [985, 362] on span "Next" at bounding box center [986, 358] width 14 height 14
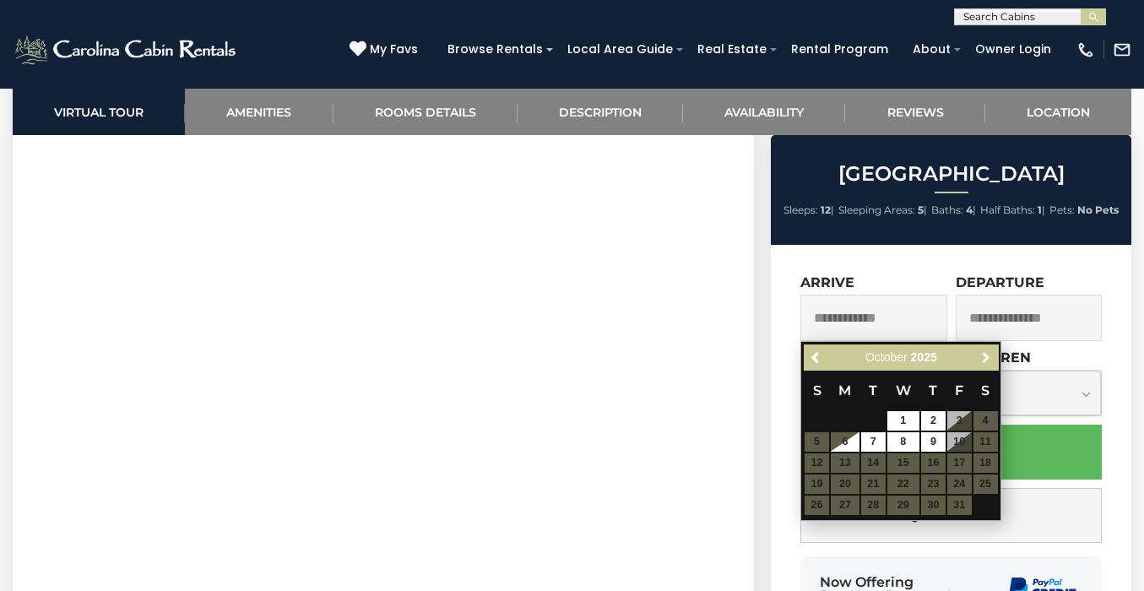
click at [985, 362] on span "Next" at bounding box center [986, 358] width 14 height 14
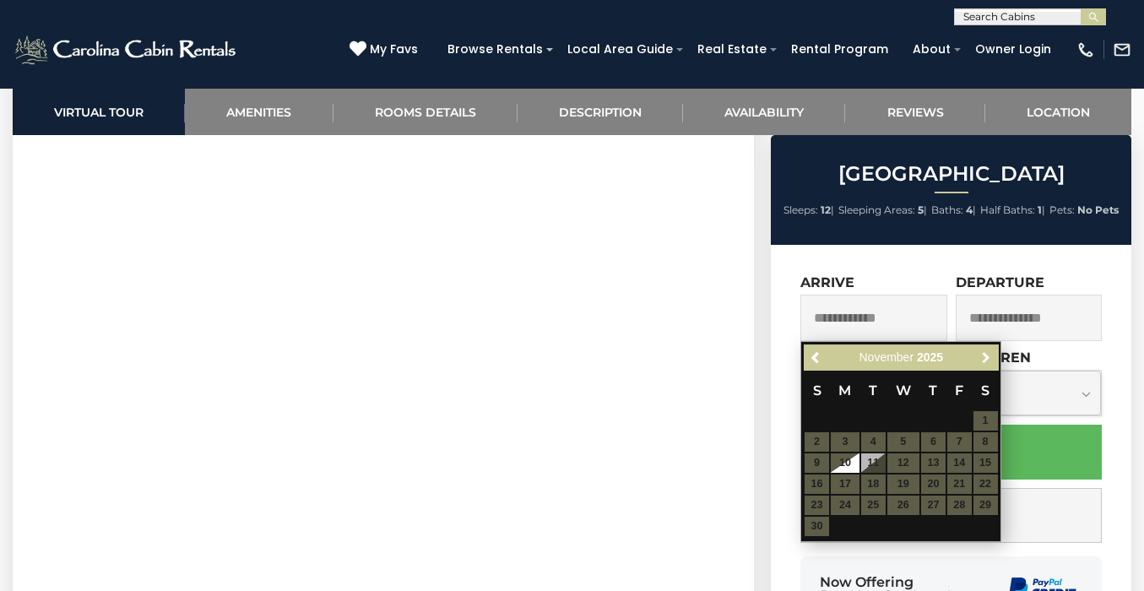
click at [985, 362] on span "Next" at bounding box center [986, 358] width 14 height 14
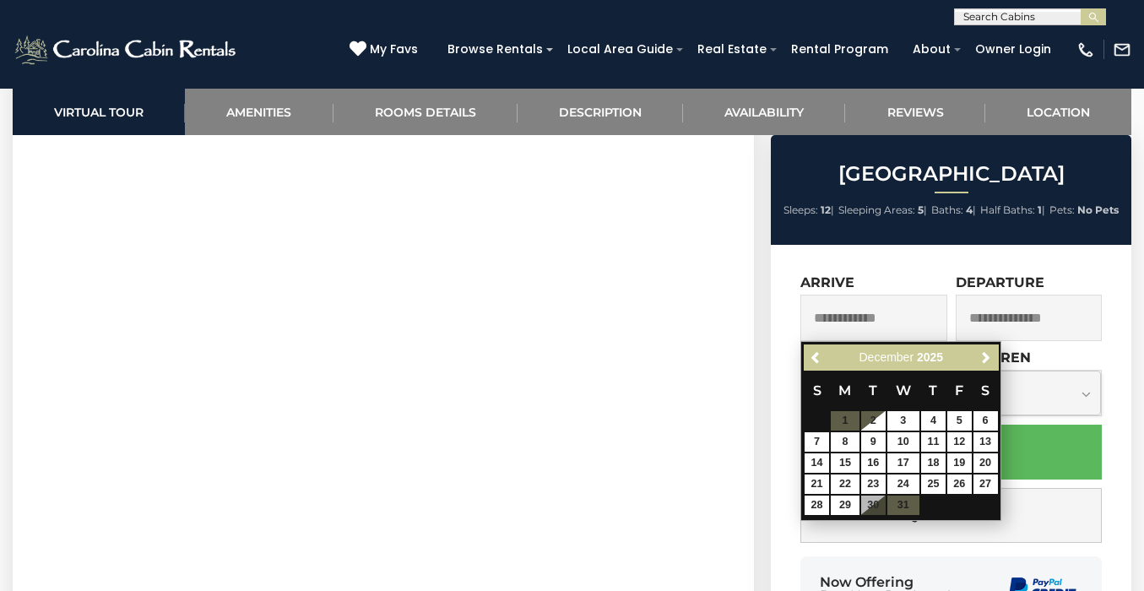
click at [871, 502] on table "S M T W T F S 1 2 3 4 5 6 7 8 9 10 11 12 13 14 15 16 17 18 19 20 21 22 23 24 25…" at bounding box center [900, 442] width 194 height 145
click at [966, 360] on div "[DATE]" at bounding box center [900, 357] width 140 height 21
click at [988, 360] on span "Next" at bounding box center [986, 358] width 14 height 14
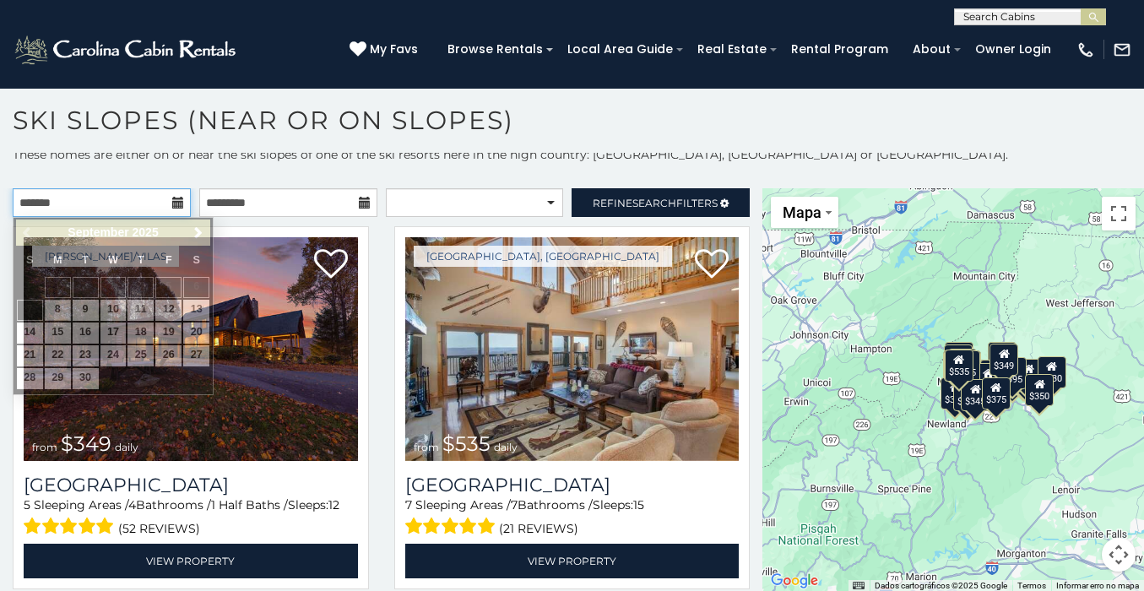
click at [76, 200] on input "text" at bounding box center [102, 202] width 178 height 29
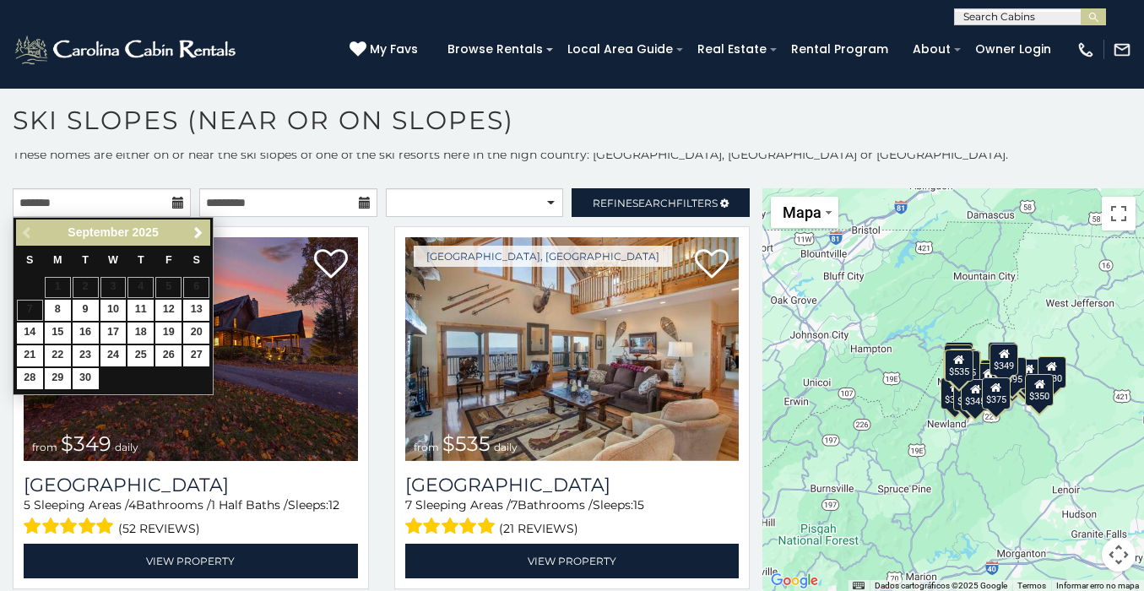
click at [187, 238] on div "Previous Next September 2025" at bounding box center [113, 232] width 194 height 26
click at [198, 237] on span "Next" at bounding box center [199, 233] width 14 height 14
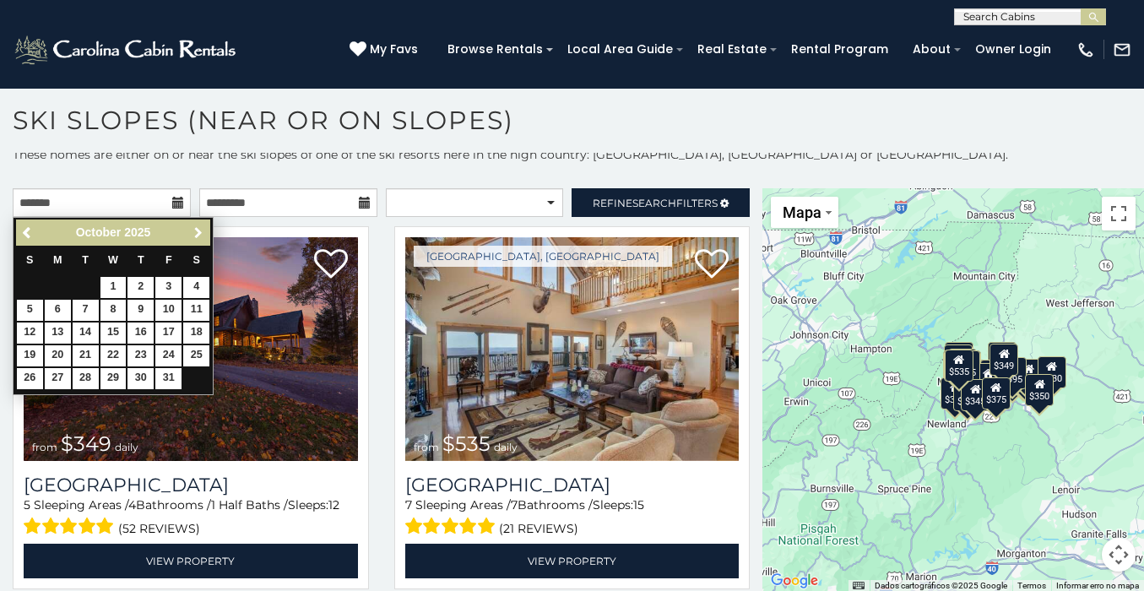
click at [198, 237] on span "Next" at bounding box center [199, 233] width 14 height 14
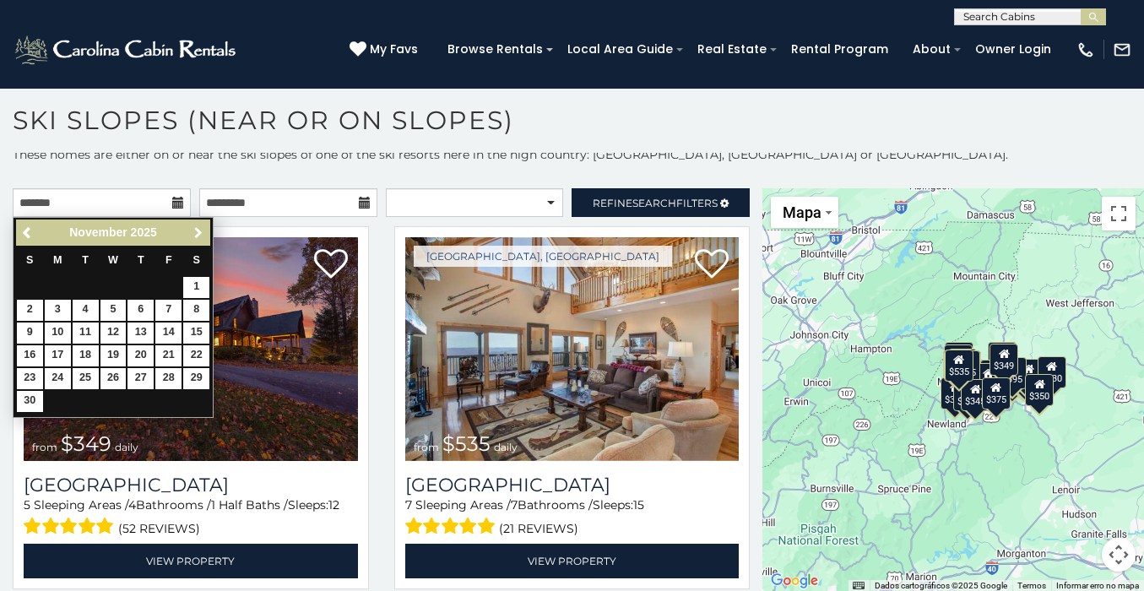
click at [198, 237] on span "Next" at bounding box center [199, 233] width 14 height 14
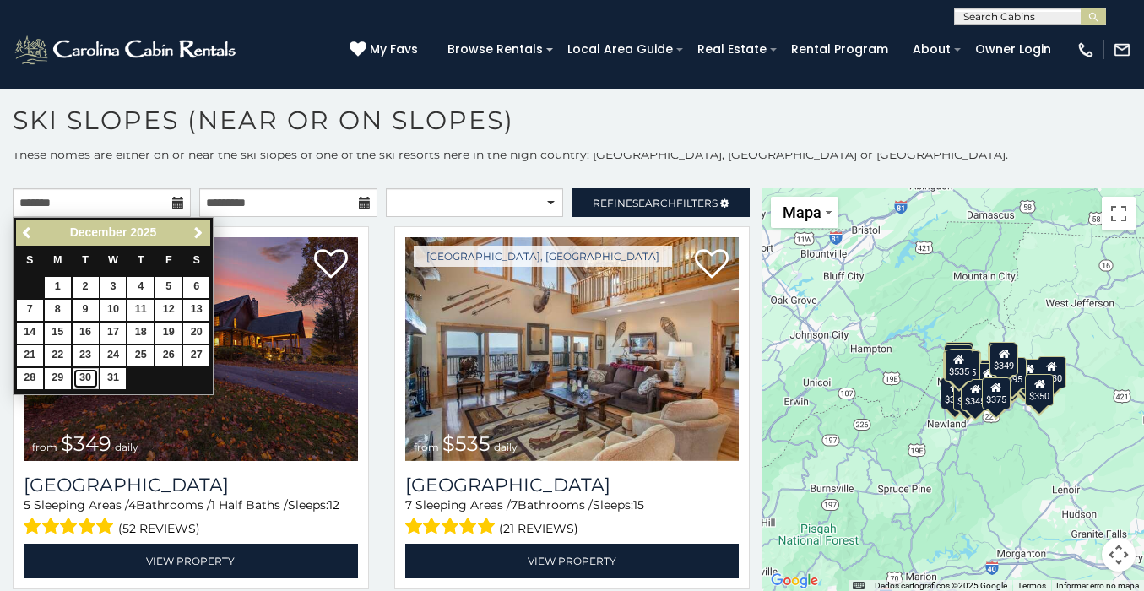
click at [80, 385] on link "30" at bounding box center [86, 378] width 26 height 21
type input "**********"
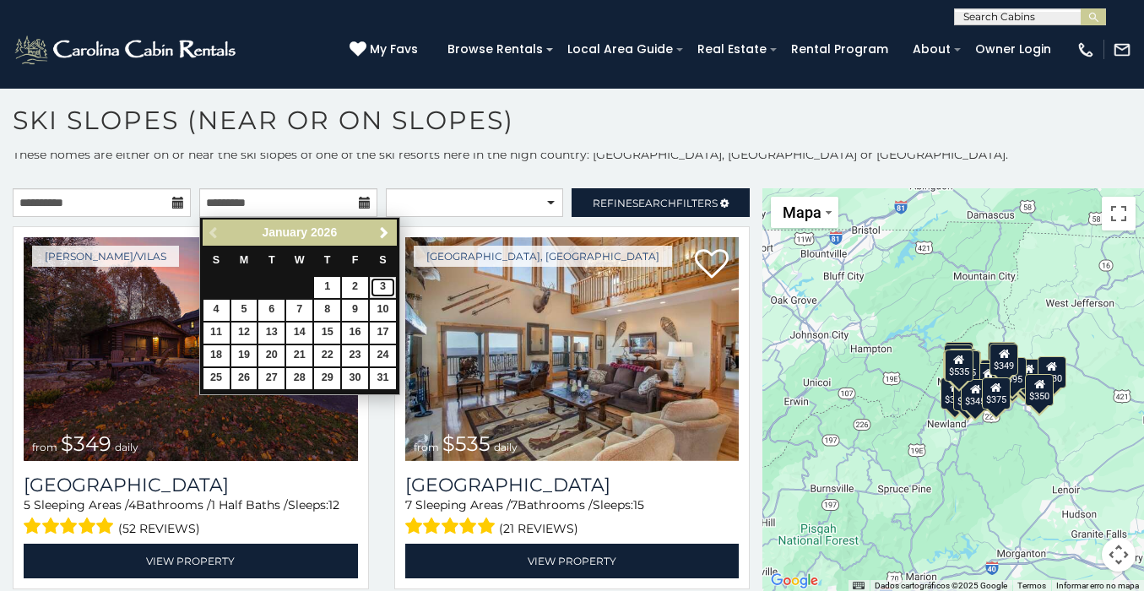
click at [386, 281] on link "3" at bounding box center [383, 287] width 26 height 21
type input "**********"
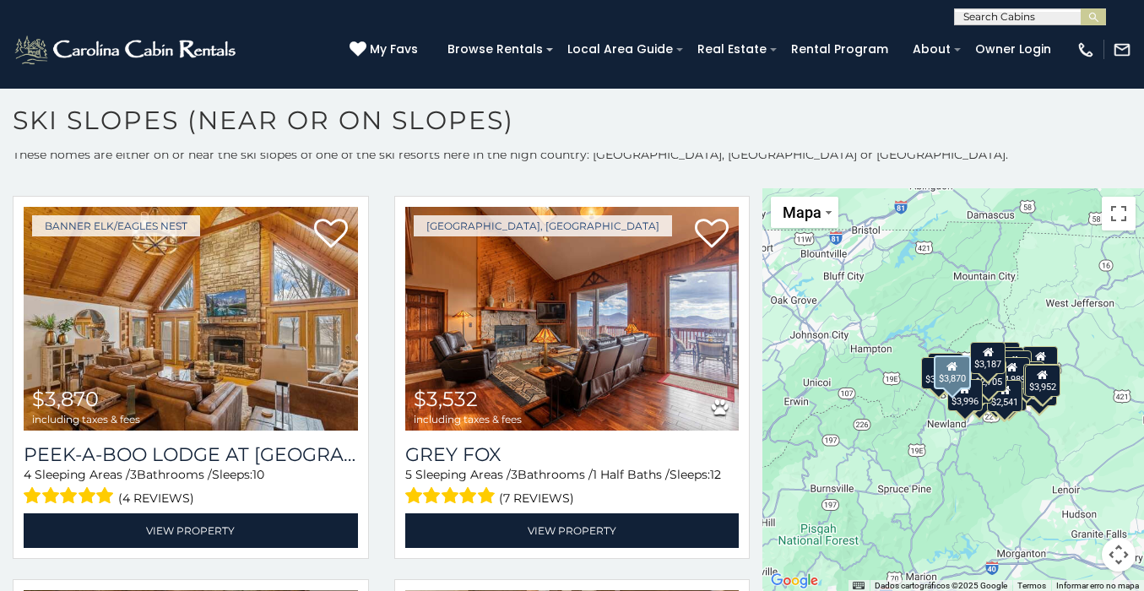
scroll to position [4633, 0]
